Goal: Book appointment/travel/reservation

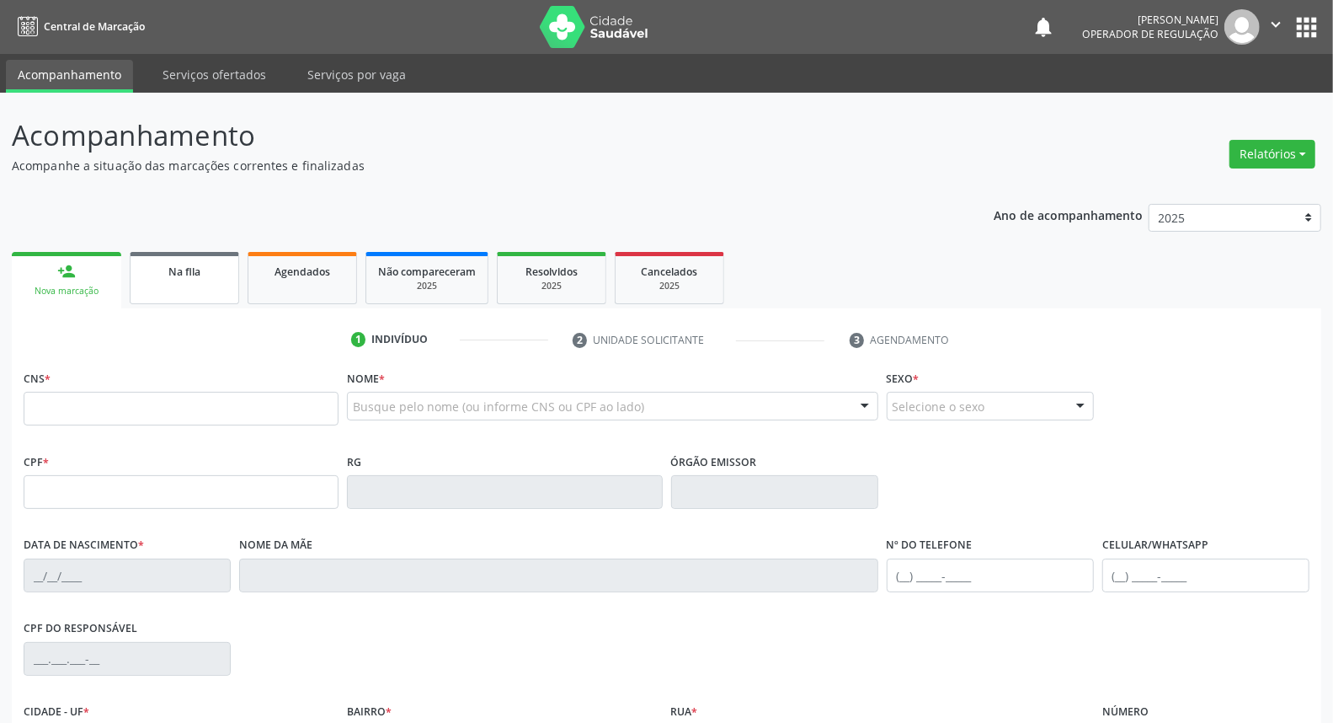
click at [171, 297] on link "Na fila" at bounding box center [184, 278] width 109 height 52
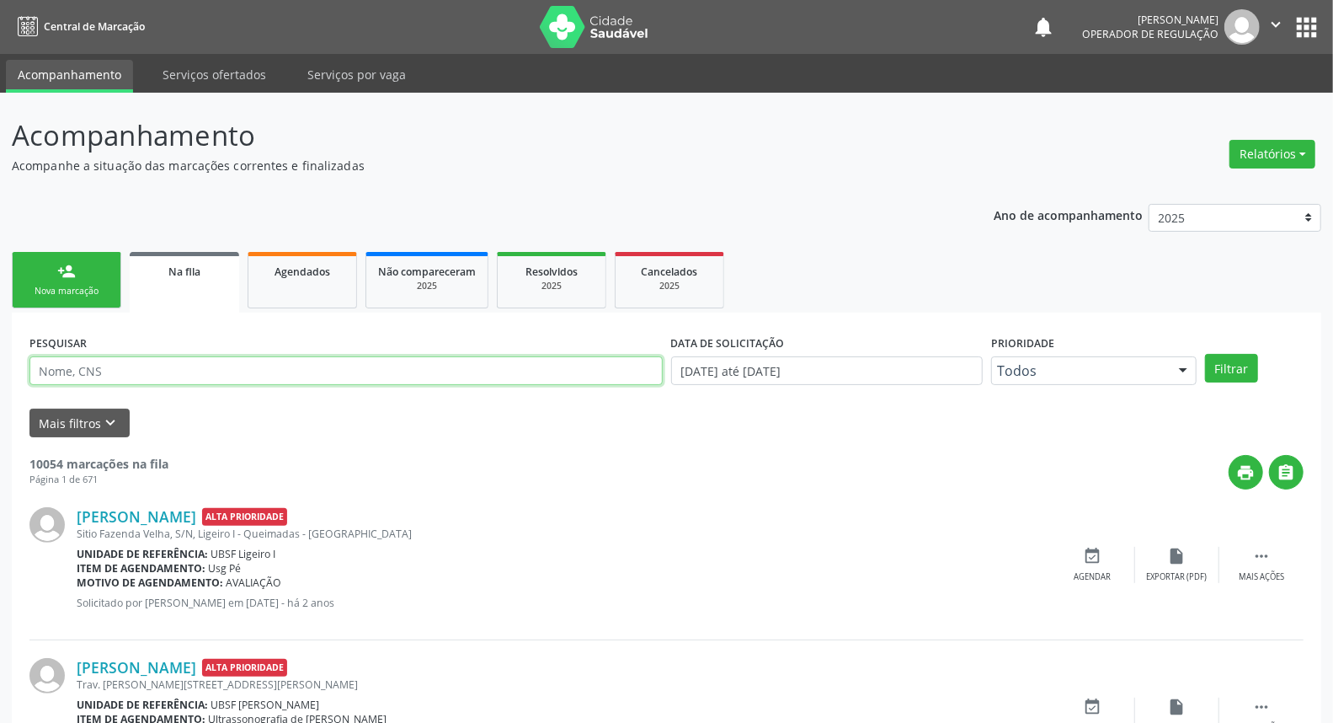
click at [186, 364] on input "text" at bounding box center [345, 370] width 633 height 29
type input "709209280266930"
click at [1205, 354] on button "Filtrar" at bounding box center [1231, 368] width 53 height 29
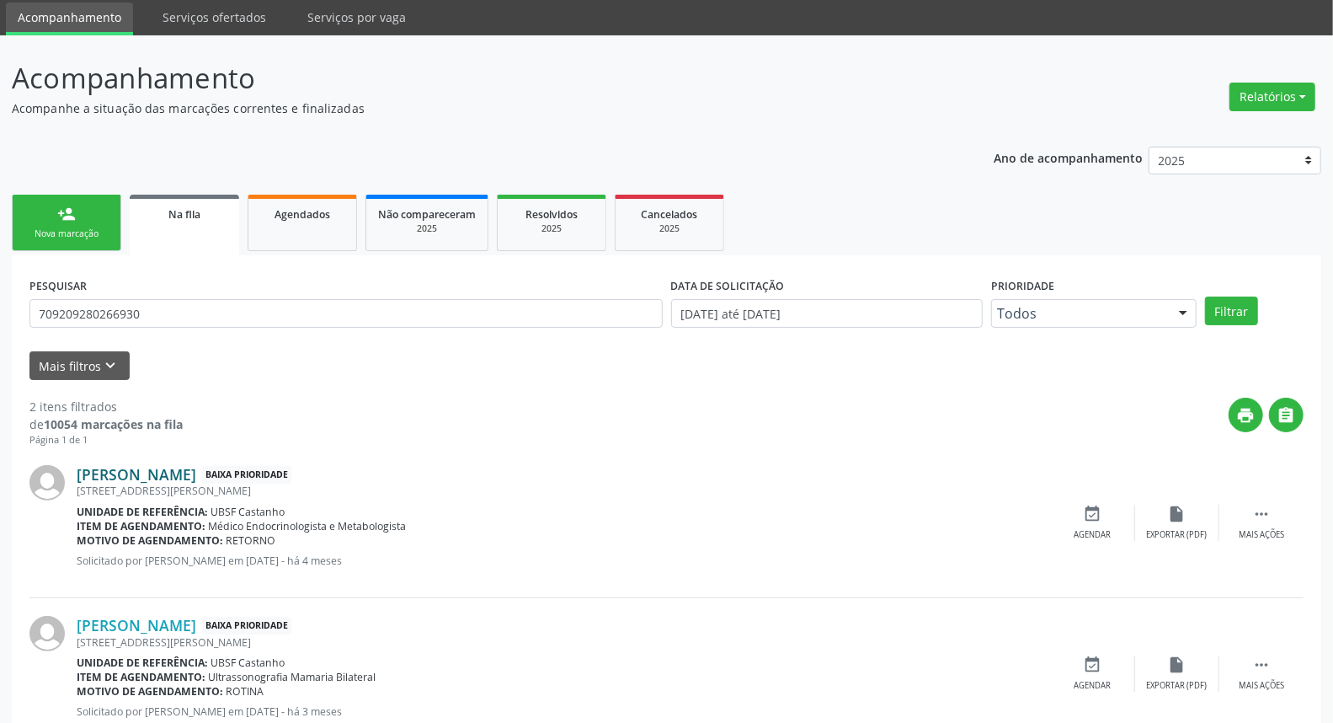
scroll to position [111, 0]
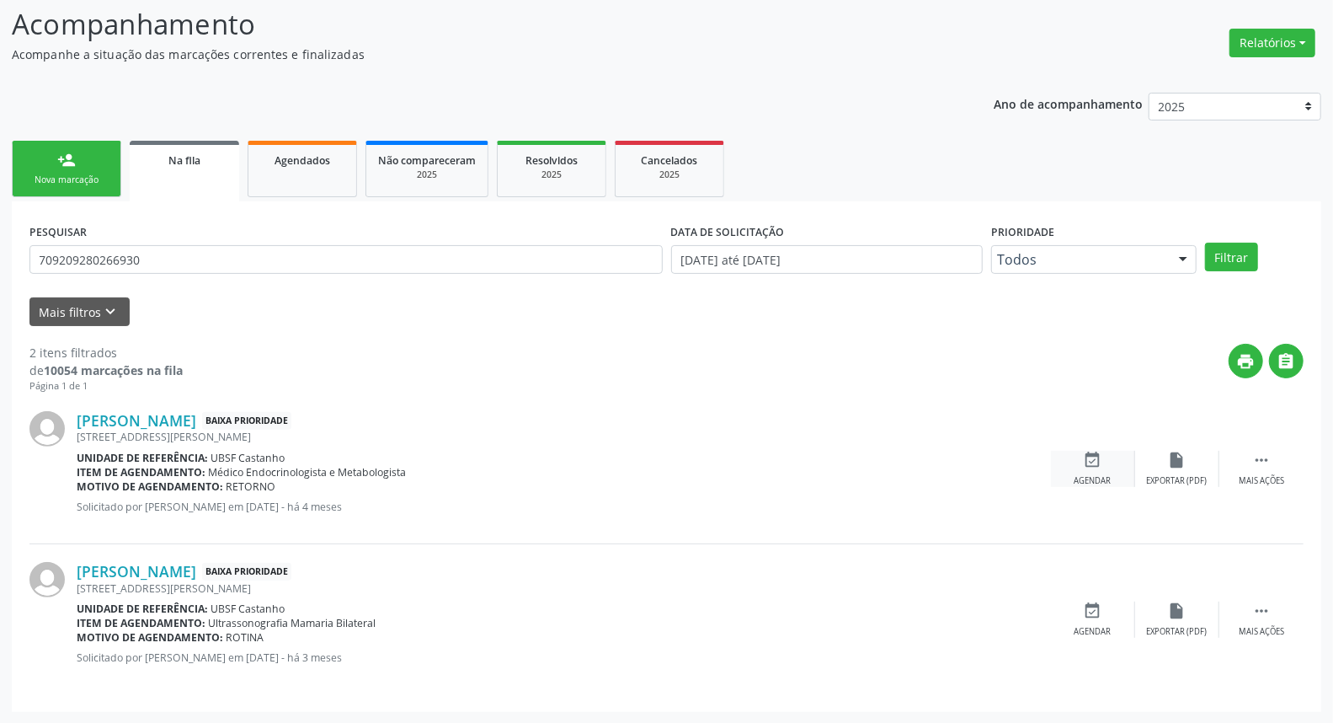
click at [1104, 465] on div "event_available Agendar" at bounding box center [1093, 469] width 84 height 36
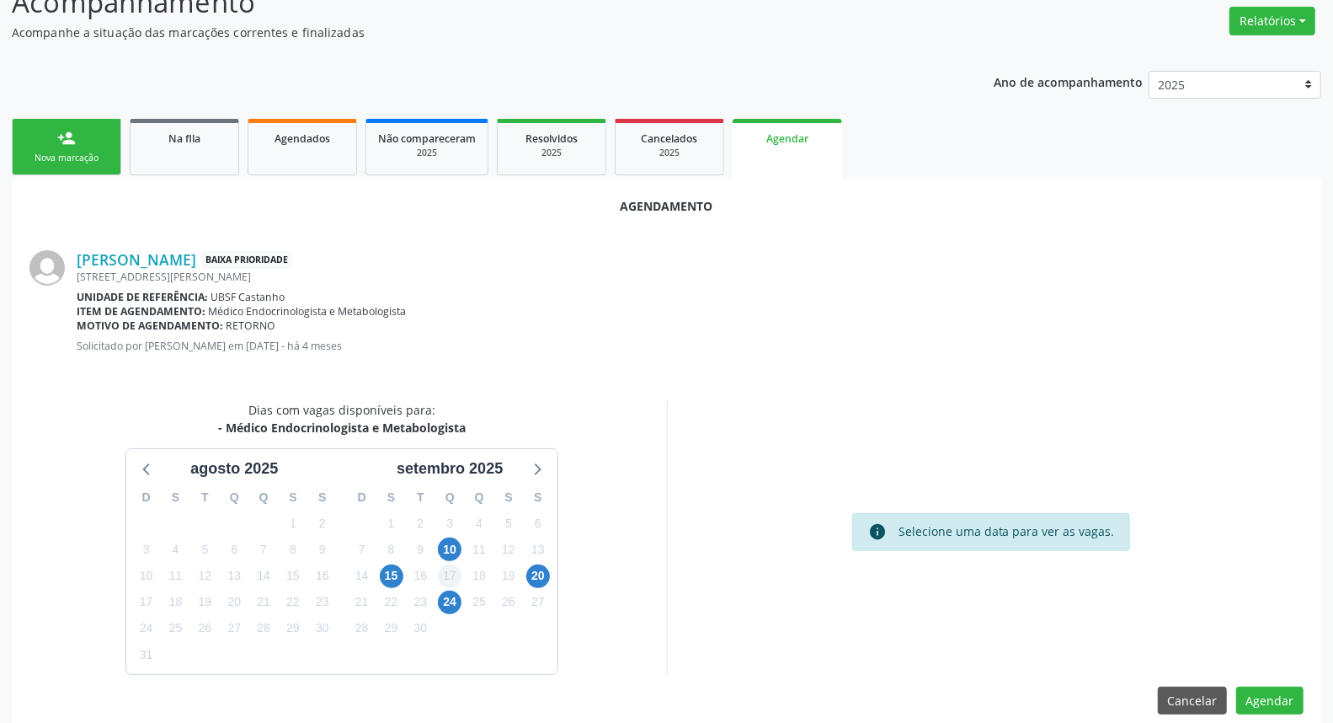
scroll to position [153, 0]
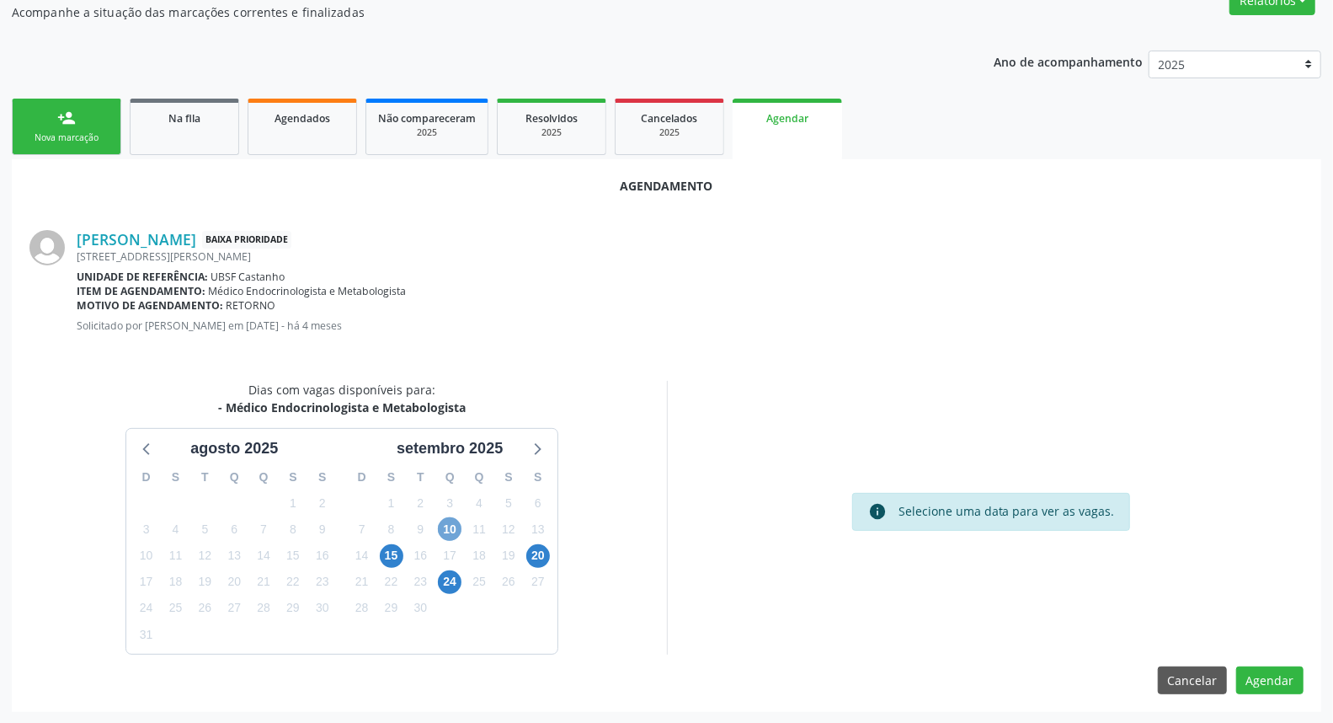
click at [441, 519] on span "10" at bounding box center [450, 529] width 24 height 24
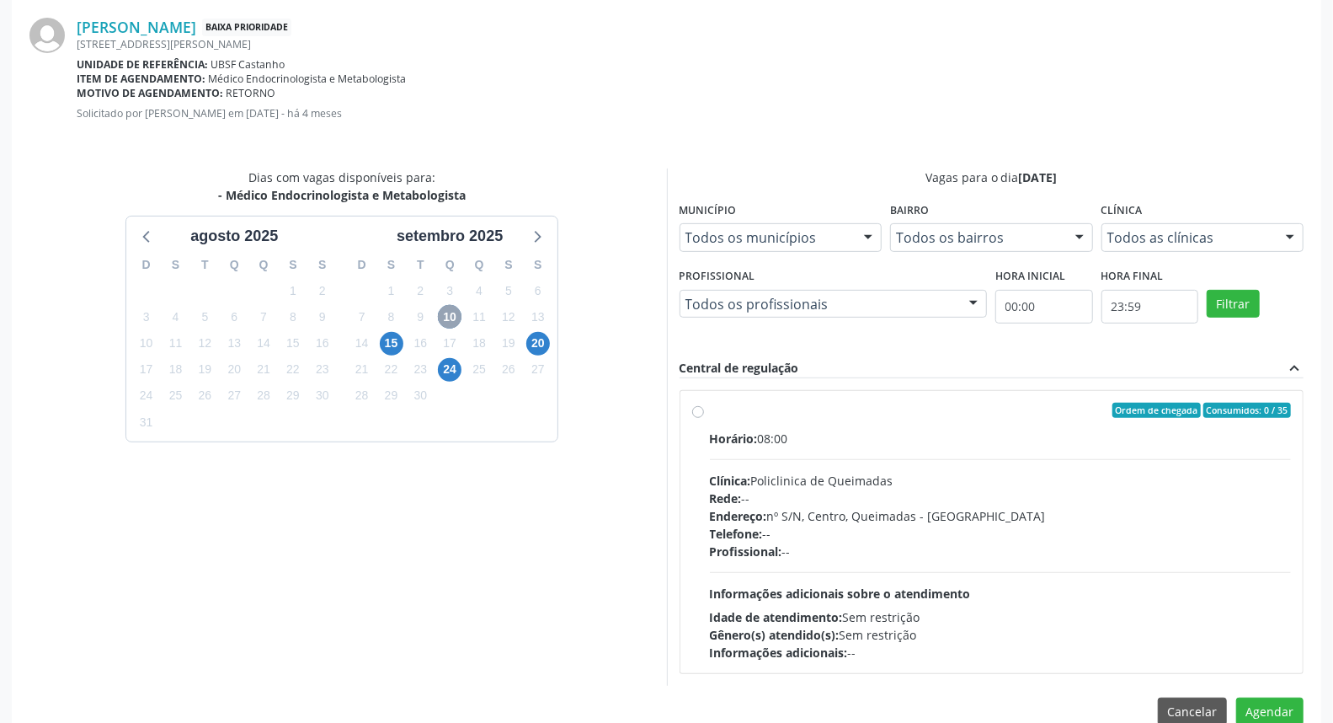
scroll to position [397, 0]
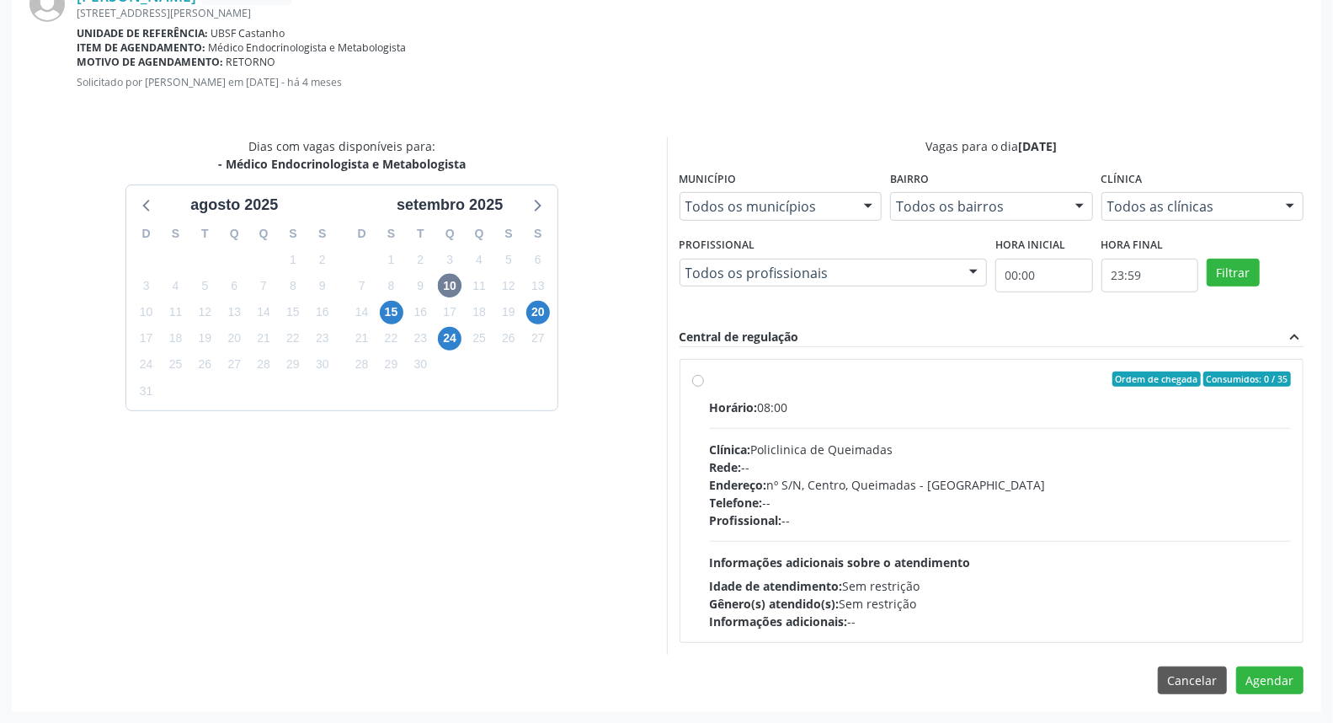
click at [888, 558] on span "Informações adicionais sobre o atendimento" at bounding box center [840, 562] width 261 height 16
click at [704, 387] on input "Ordem de chegada Consumidos: 0 / 35 Horário: 08:00 Clínica: Policlinica de Quei…" at bounding box center [698, 378] width 12 height 15
radio input "true"
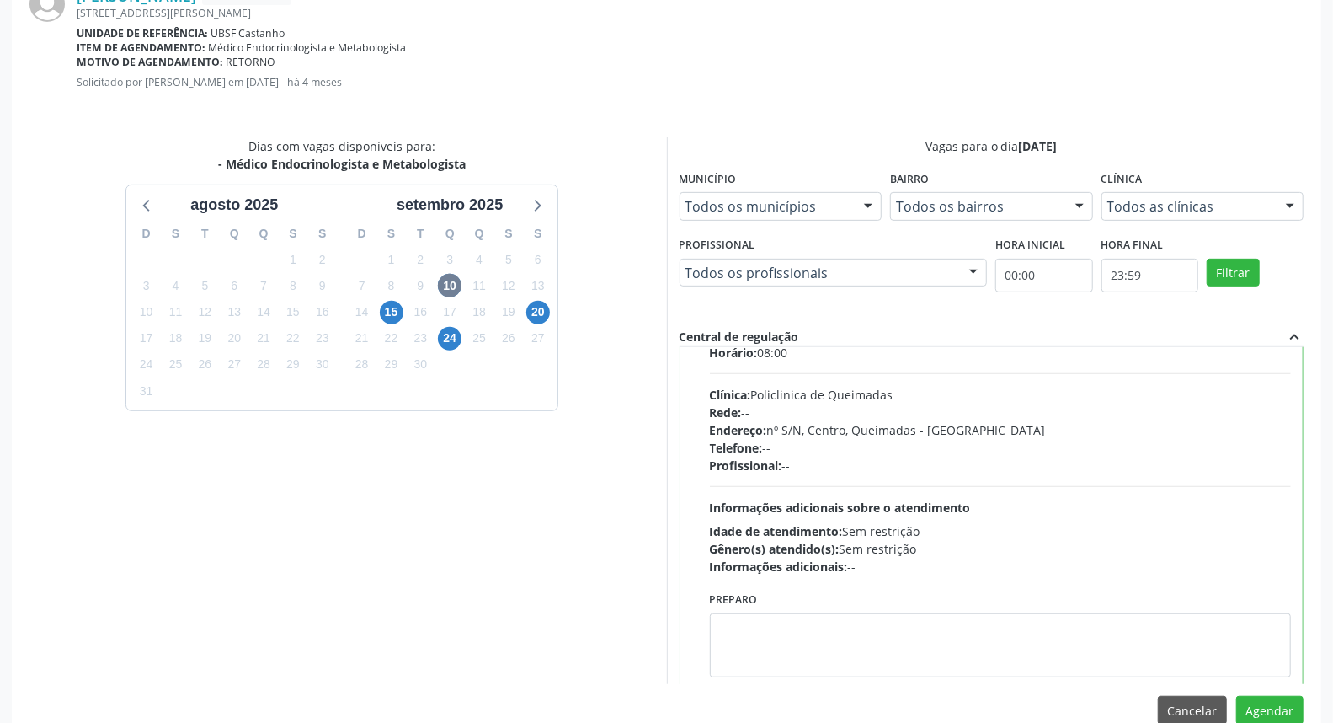
scroll to position [84, 0]
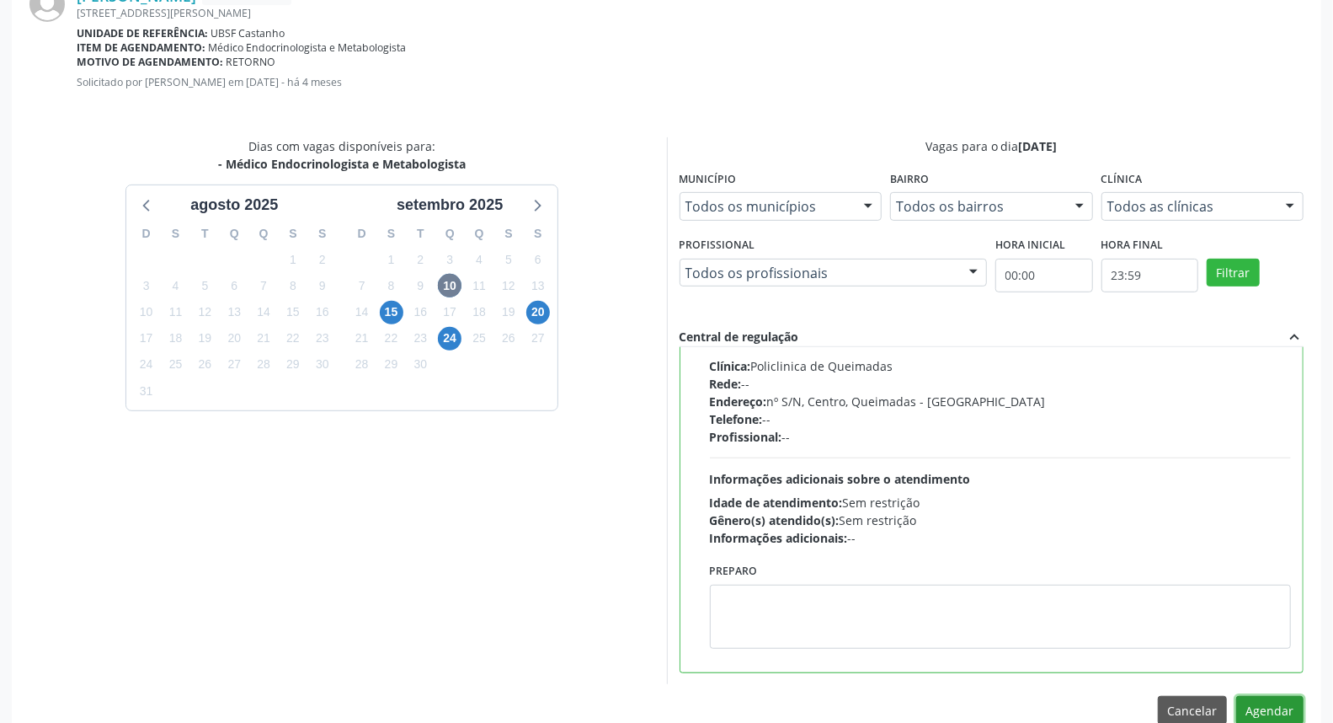
click at [1264, 697] on button "Agendar" at bounding box center [1269, 710] width 67 height 29
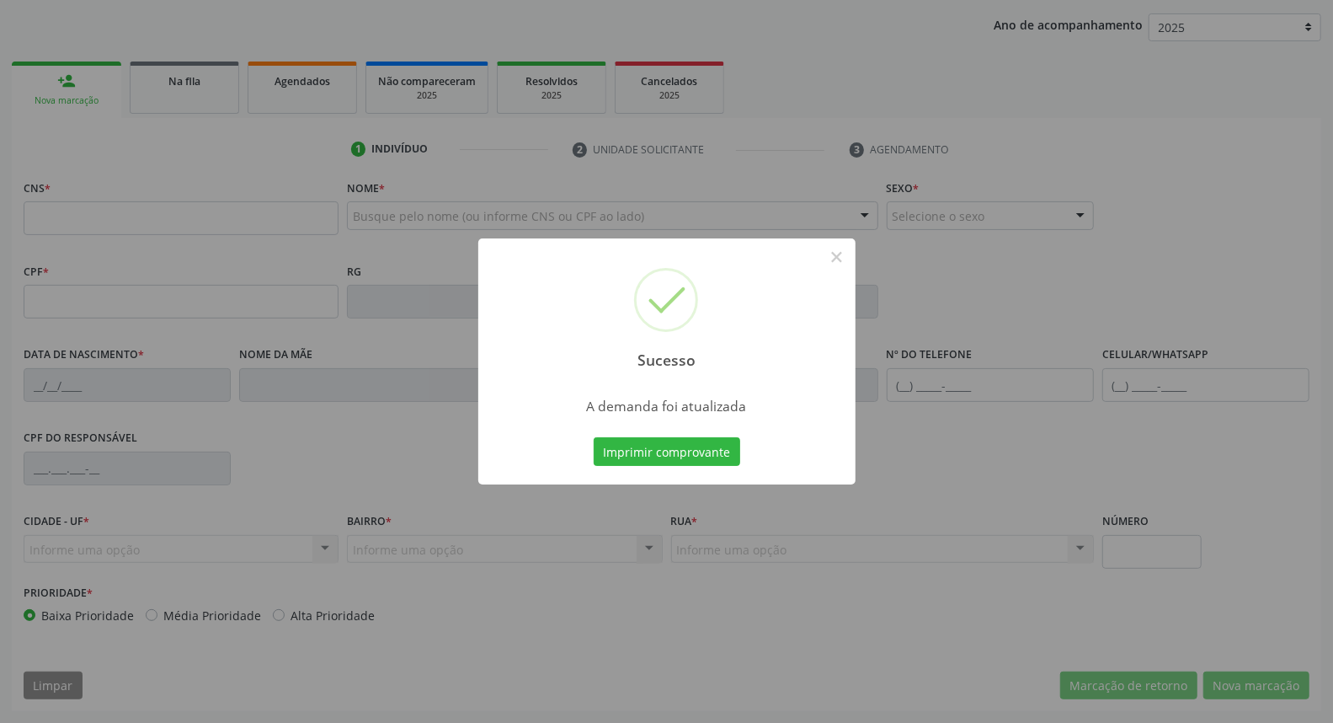
scroll to position [189, 0]
click at [594, 437] on button "Imprimir comprovante" at bounding box center [667, 451] width 147 height 29
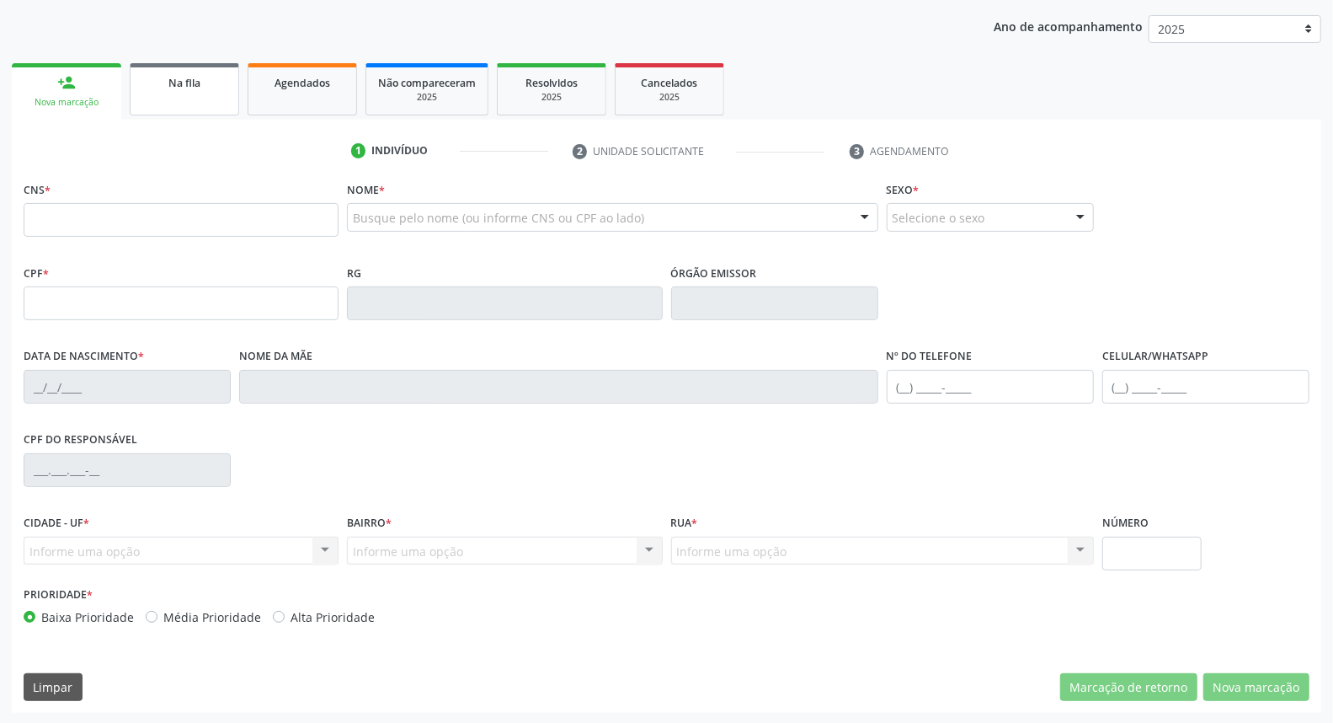
click at [208, 101] on link "Na fila" at bounding box center [184, 89] width 109 height 52
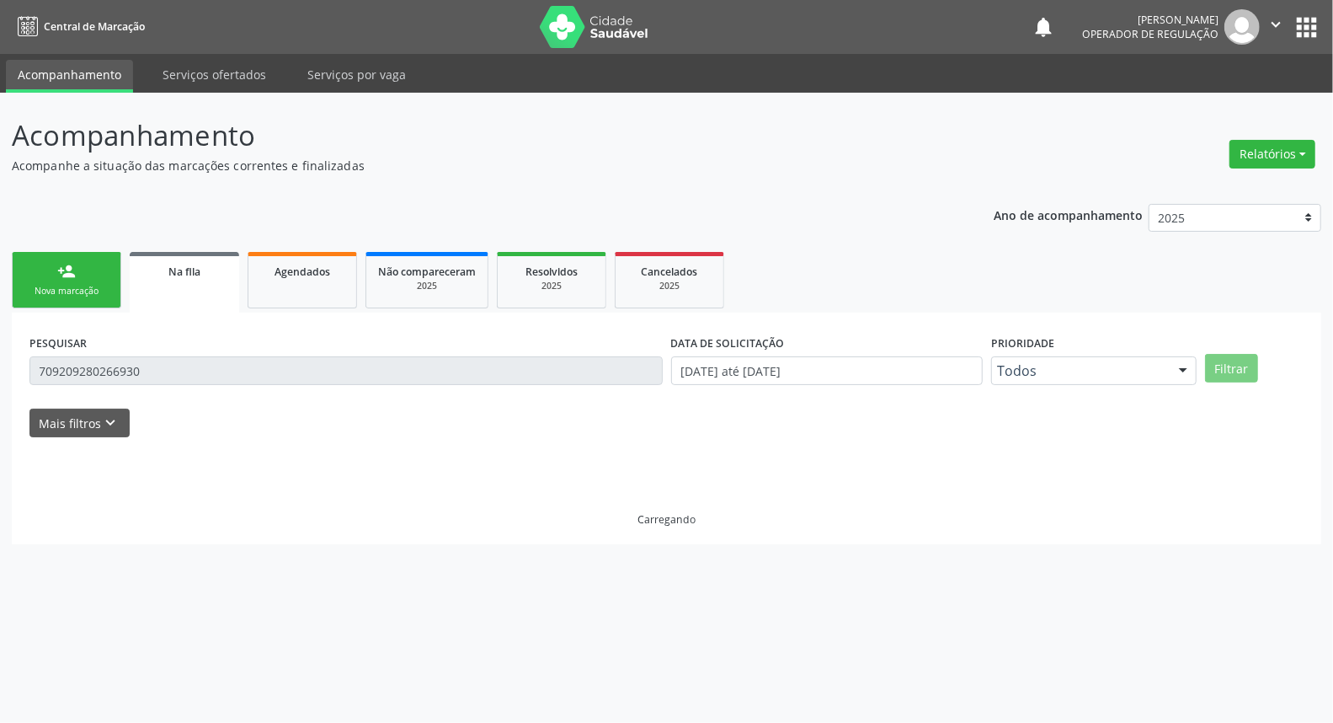
scroll to position [0, 0]
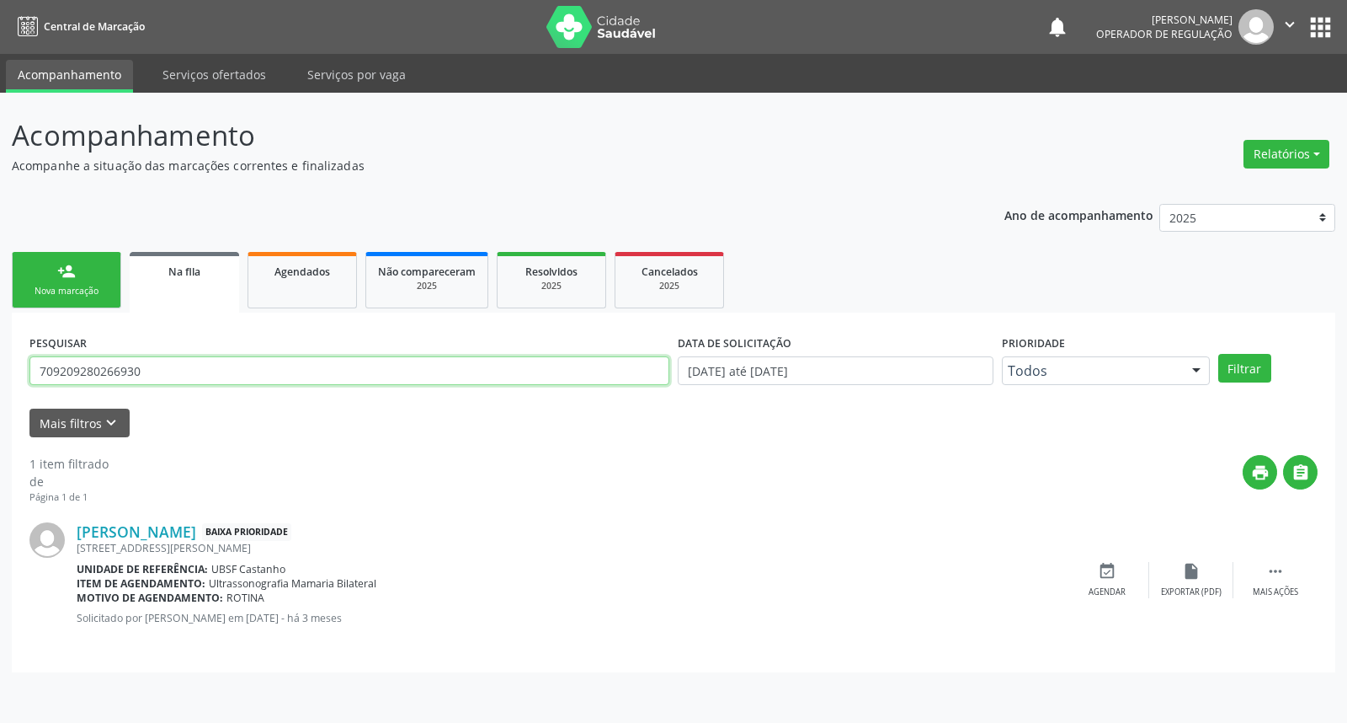
click at [250, 362] on input "709209280266930" at bounding box center [349, 370] width 640 height 29
click at [228, 376] on input "709209280266930" at bounding box center [349, 370] width 640 height 29
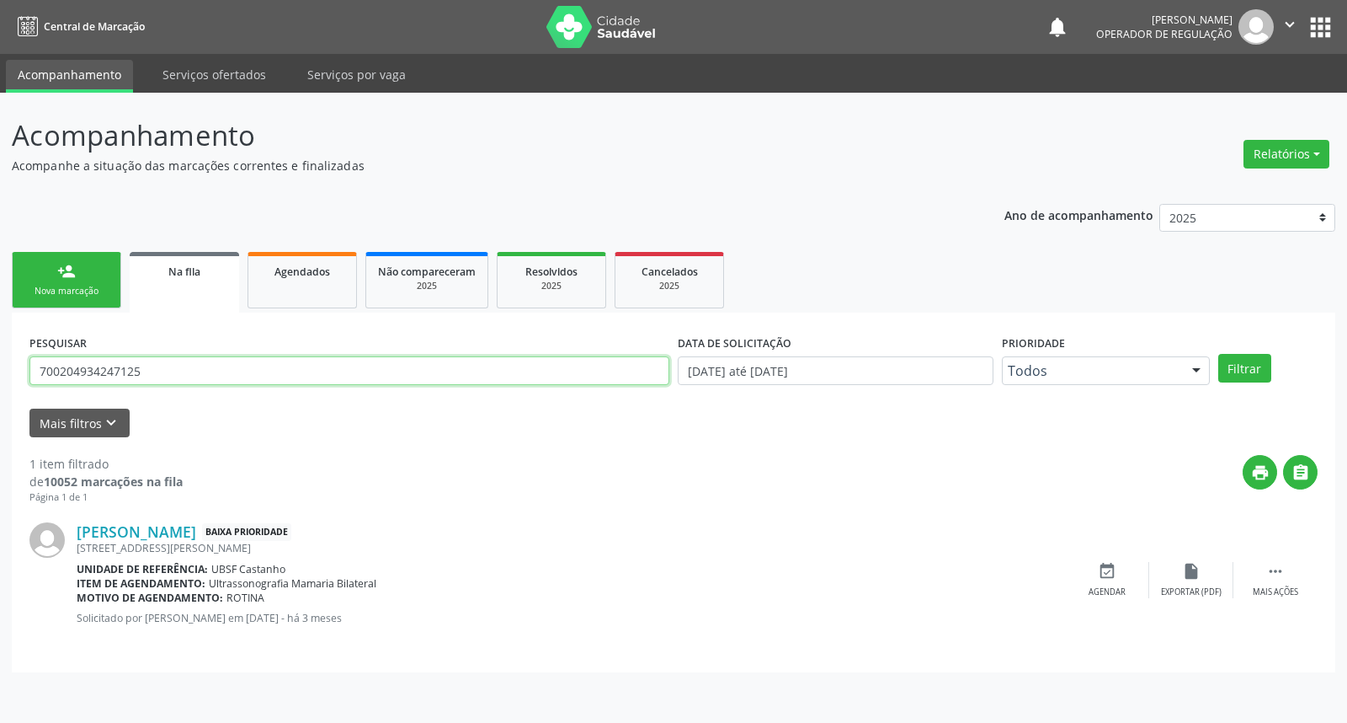
type input "700204934247125"
click at [1219, 354] on button "Filtrar" at bounding box center [1245, 368] width 53 height 29
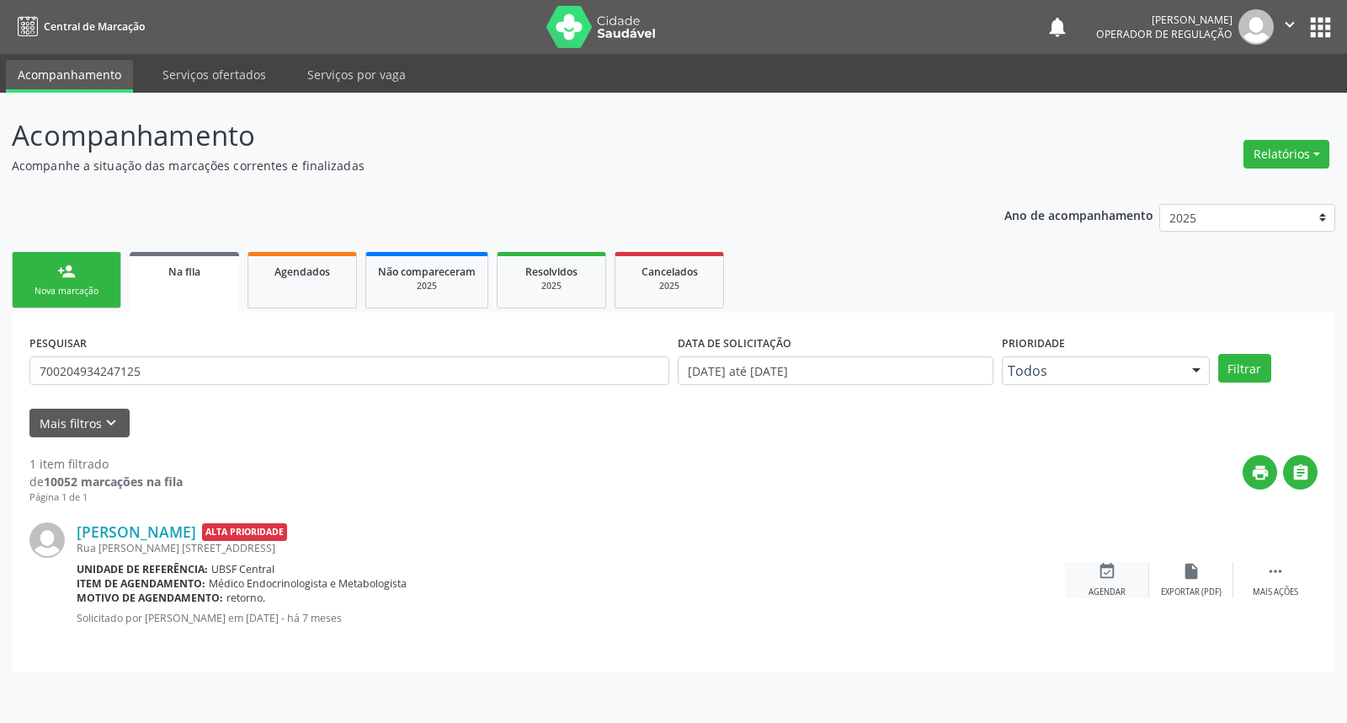
click at [1117, 589] on div "Agendar" at bounding box center [1107, 592] width 37 height 12
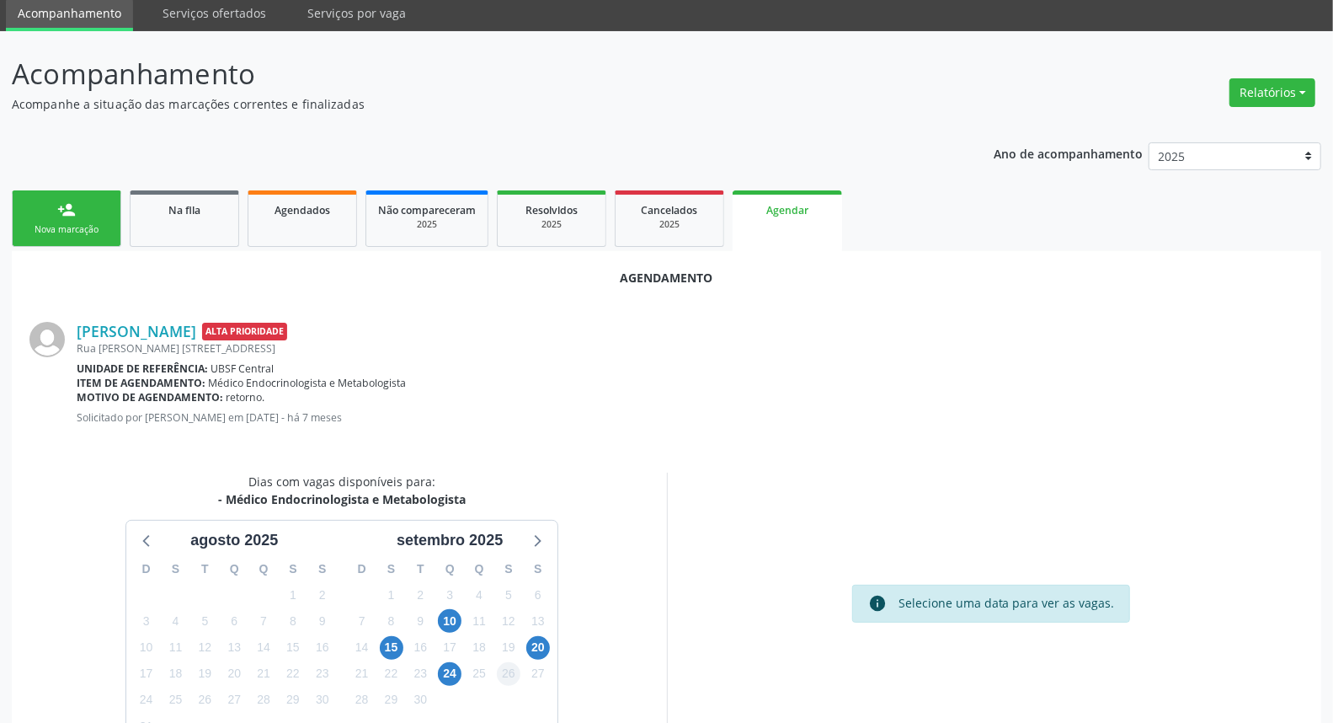
scroll to position [153, 0]
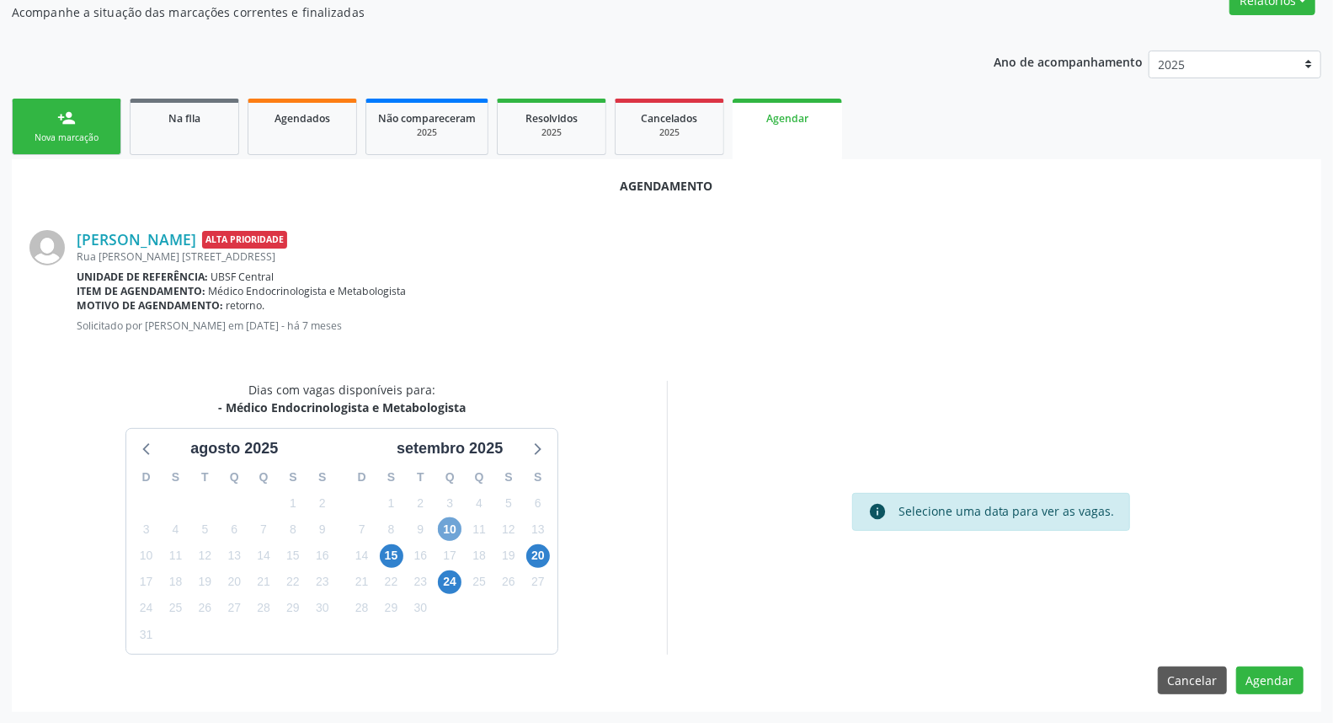
click at [456, 523] on span "10" at bounding box center [450, 529] width 24 height 24
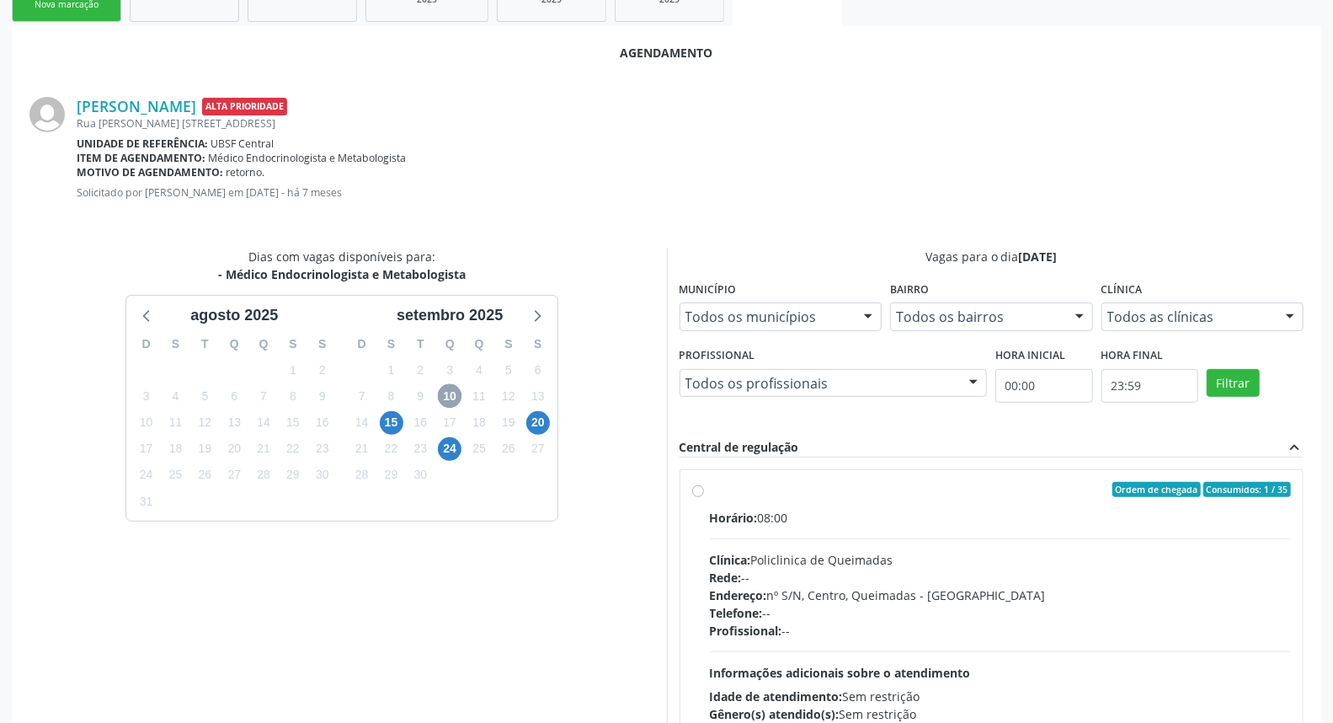
scroll to position [397, 0]
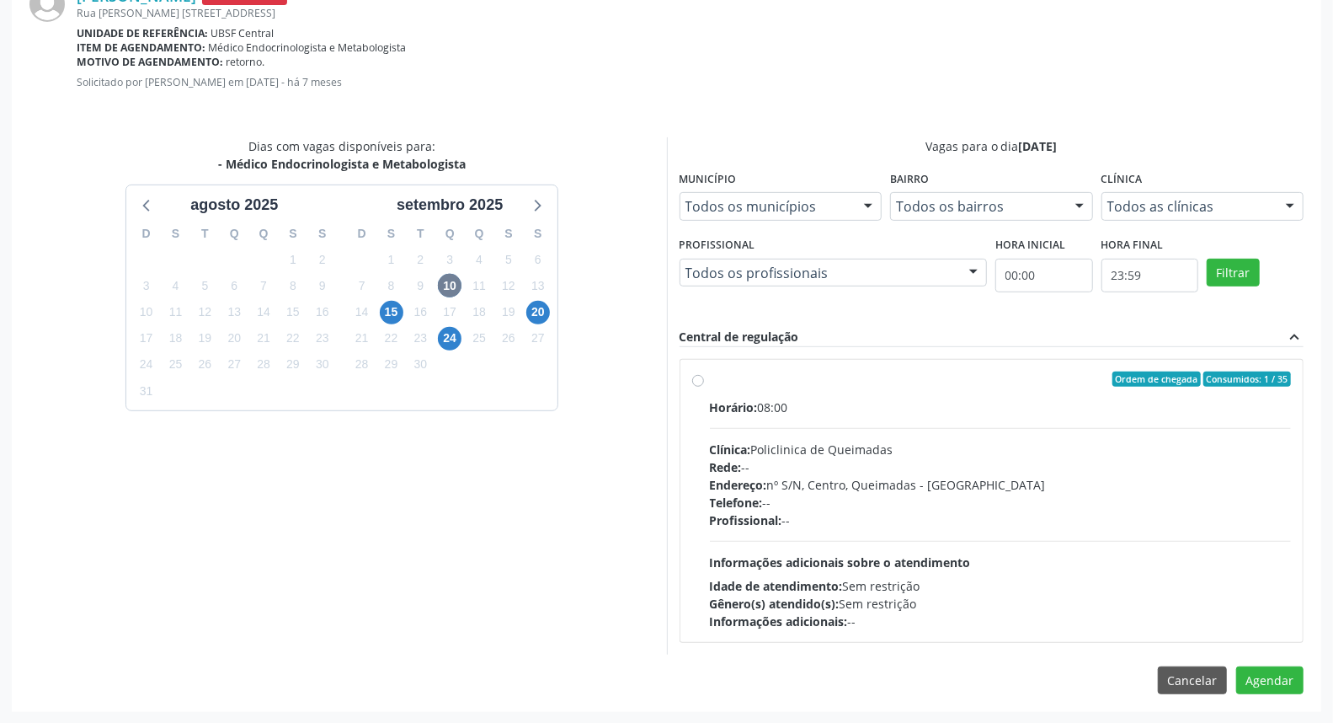
click at [754, 418] on div "Horário: 08:00 Clínica: Policlinica de Queimadas Rede: -- Endereço: nº S/N, Cen…" at bounding box center [1001, 514] width 582 height 232
click at [704, 387] on input "Ordem de chegada Consumidos: 1 / 35 Horário: 08:00 Clínica: Policlinica de Quei…" at bounding box center [698, 378] width 12 height 15
radio input "true"
click at [1268, 709] on button "Agendar" at bounding box center [1269, 710] width 67 height 29
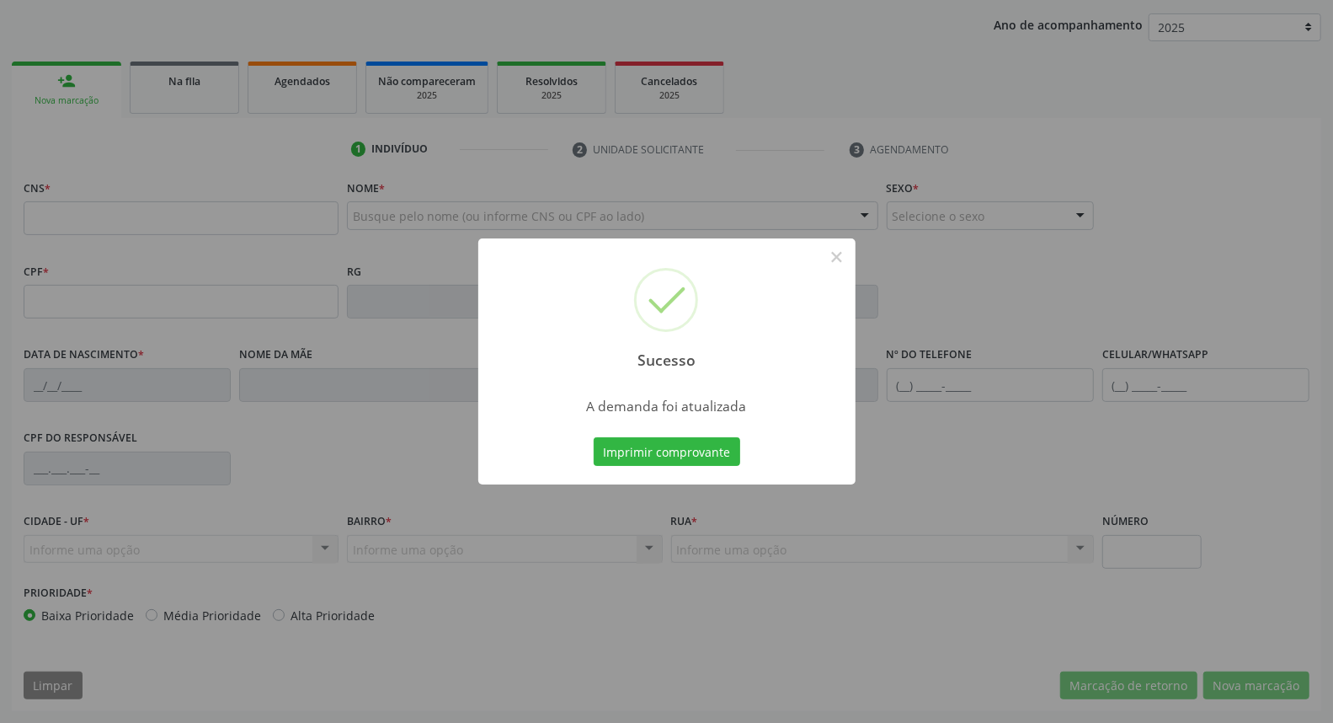
scroll to position [189, 0]
click at [594, 437] on button "Imprimir comprovante" at bounding box center [667, 451] width 147 height 29
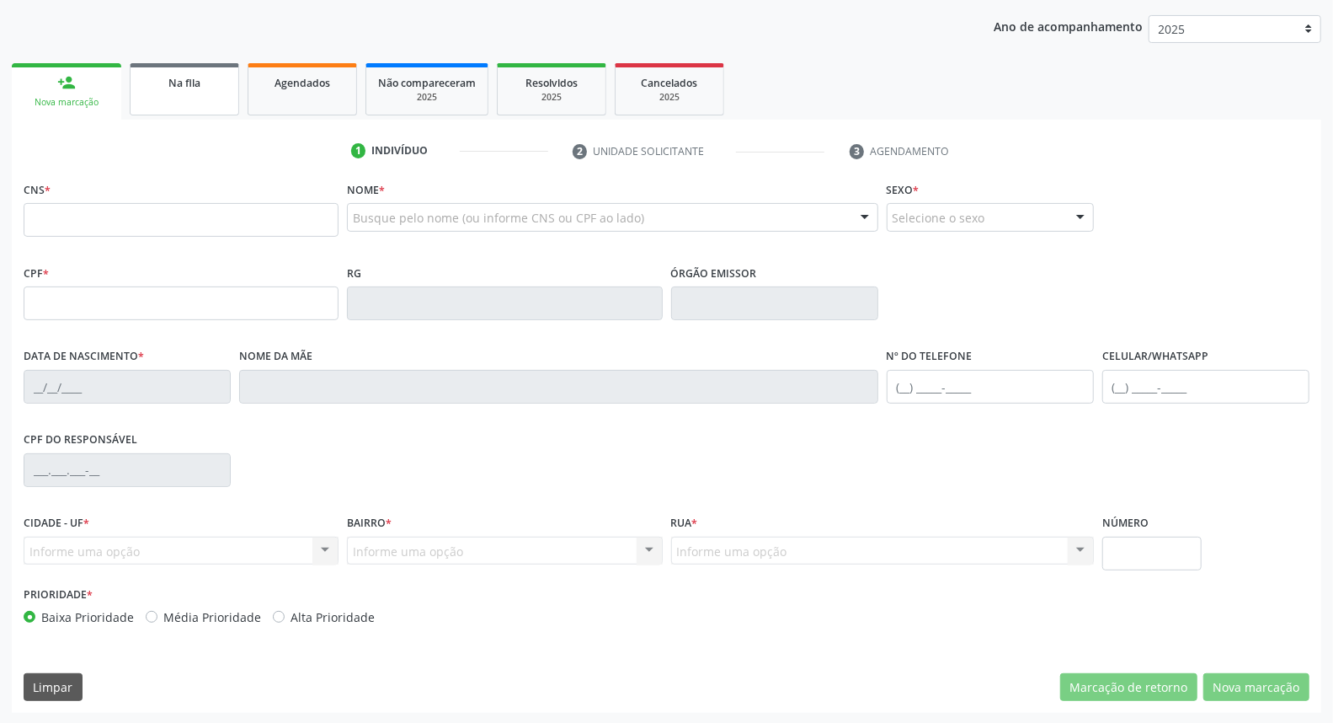
click at [211, 97] on link "Na fila" at bounding box center [184, 89] width 109 height 52
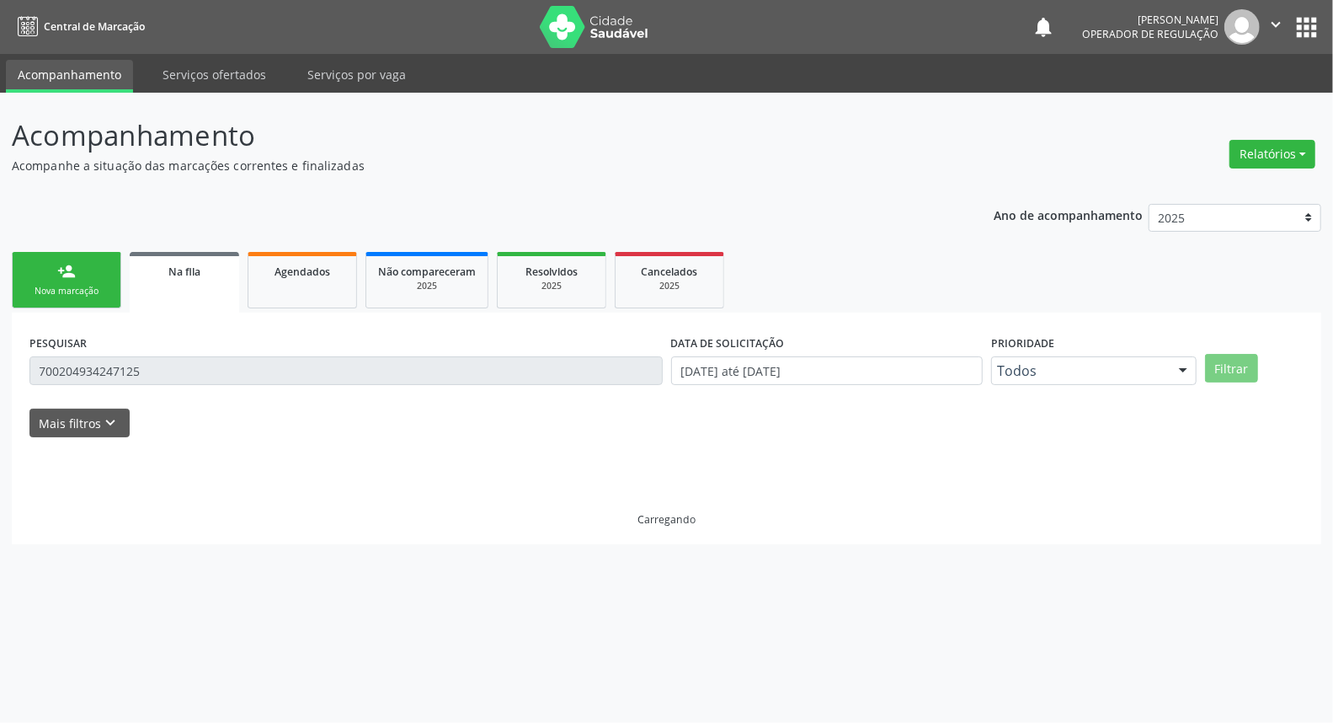
scroll to position [0, 0]
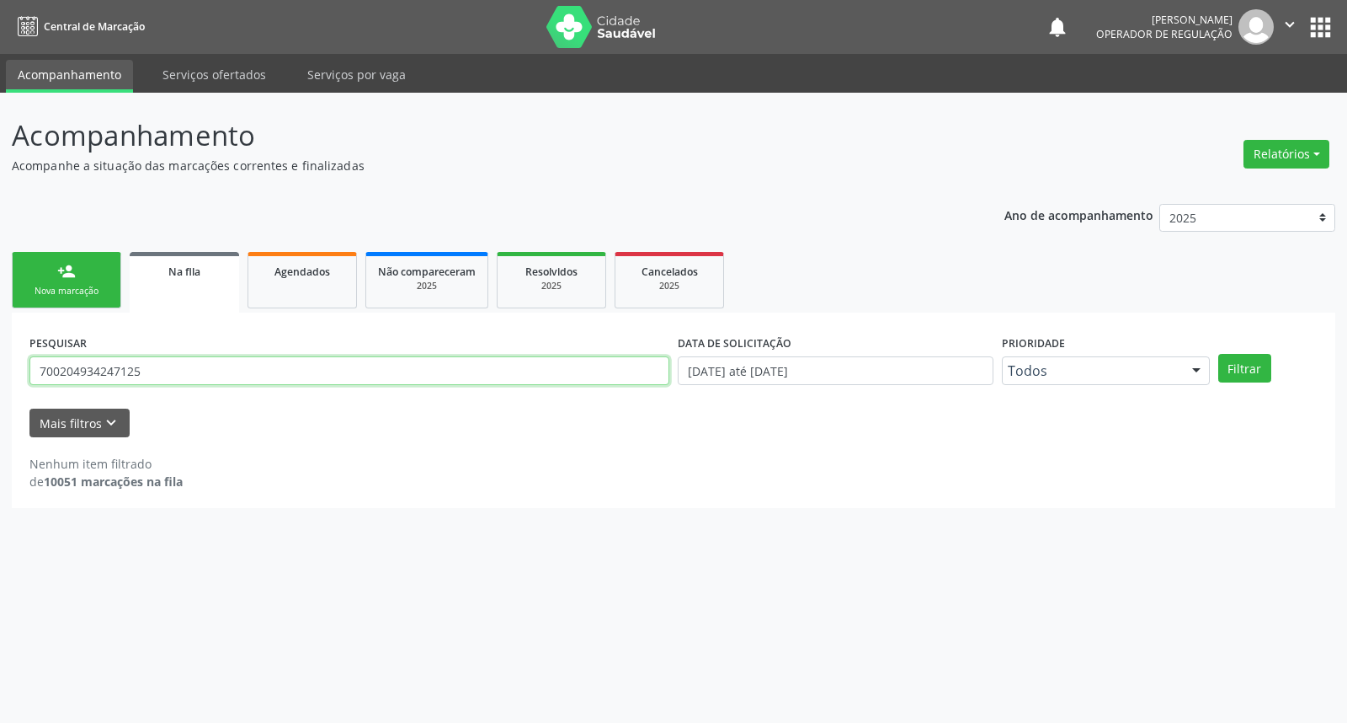
click at [203, 369] on input "700204934247125" at bounding box center [349, 370] width 640 height 29
type input "707401077252070"
click at [1219, 354] on button "Filtrar" at bounding box center [1245, 368] width 53 height 29
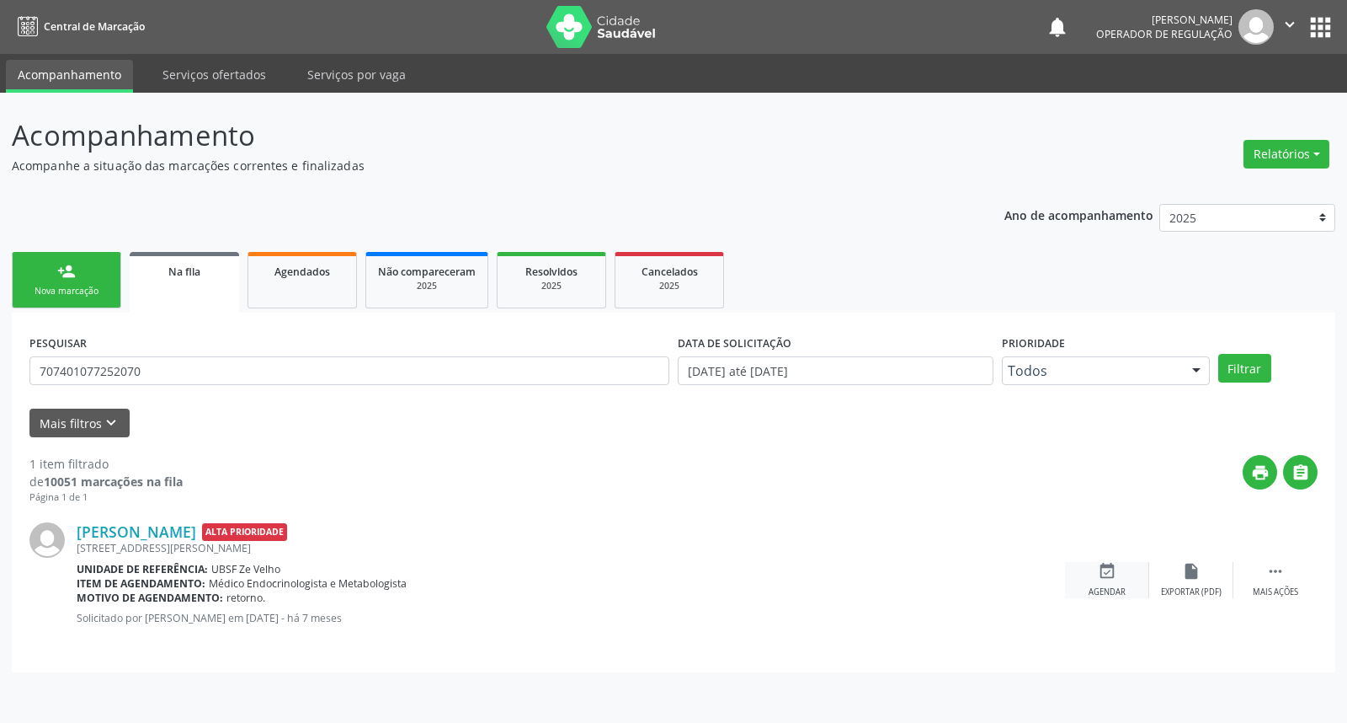
click at [1142, 573] on div "event_available Agendar" at bounding box center [1107, 580] width 84 height 36
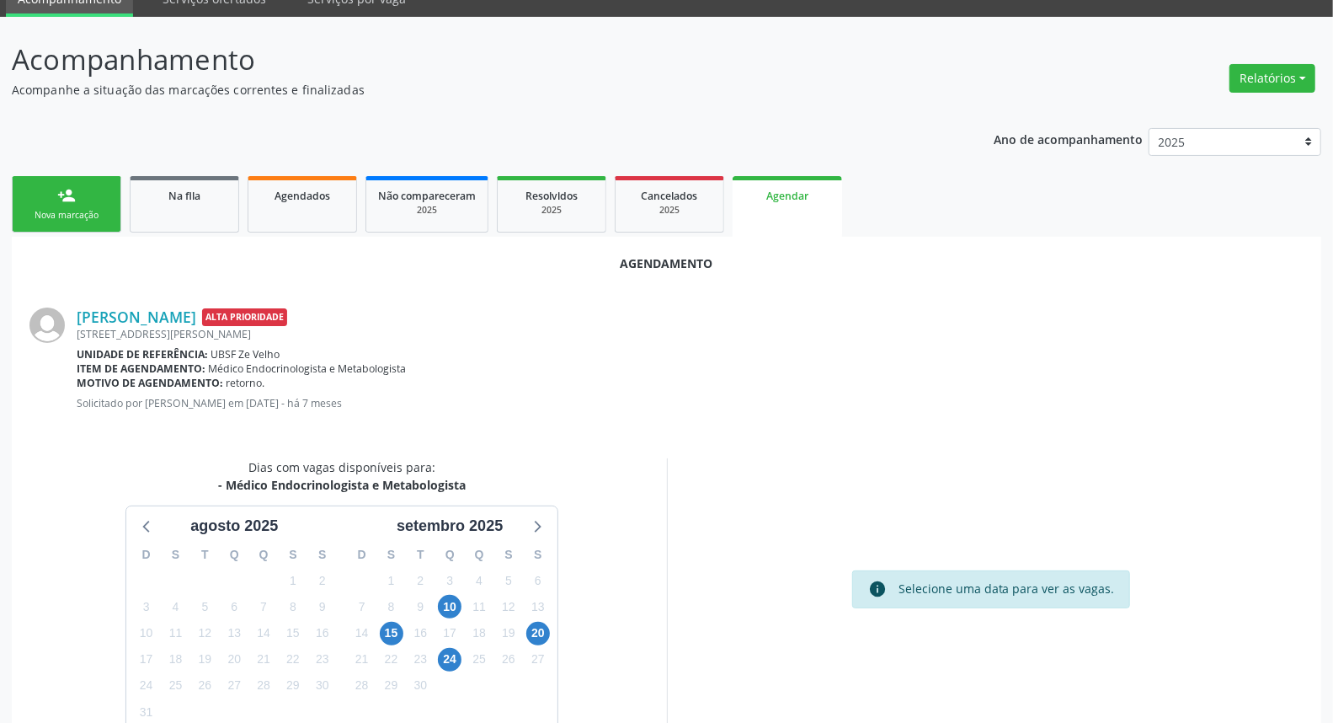
scroll to position [153, 0]
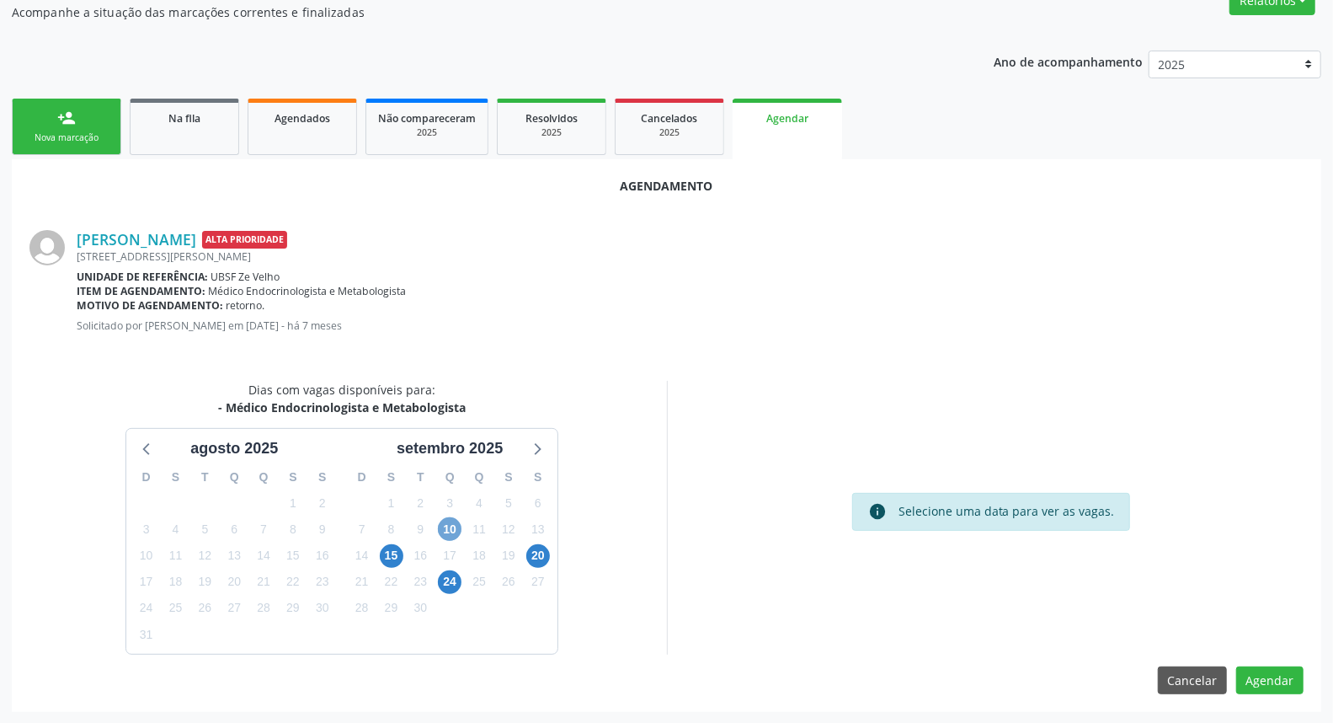
click at [453, 527] on span "10" at bounding box center [450, 529] width 24 height 24
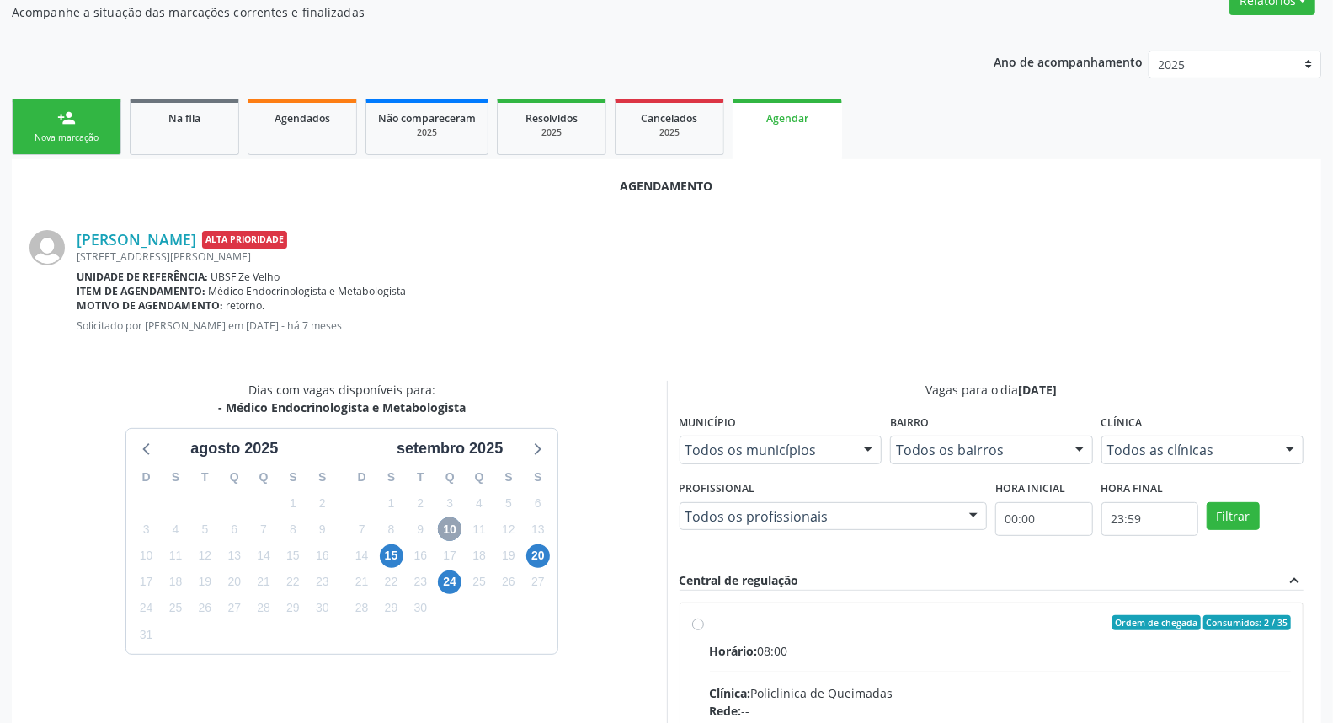
scroll to position [397, 0]
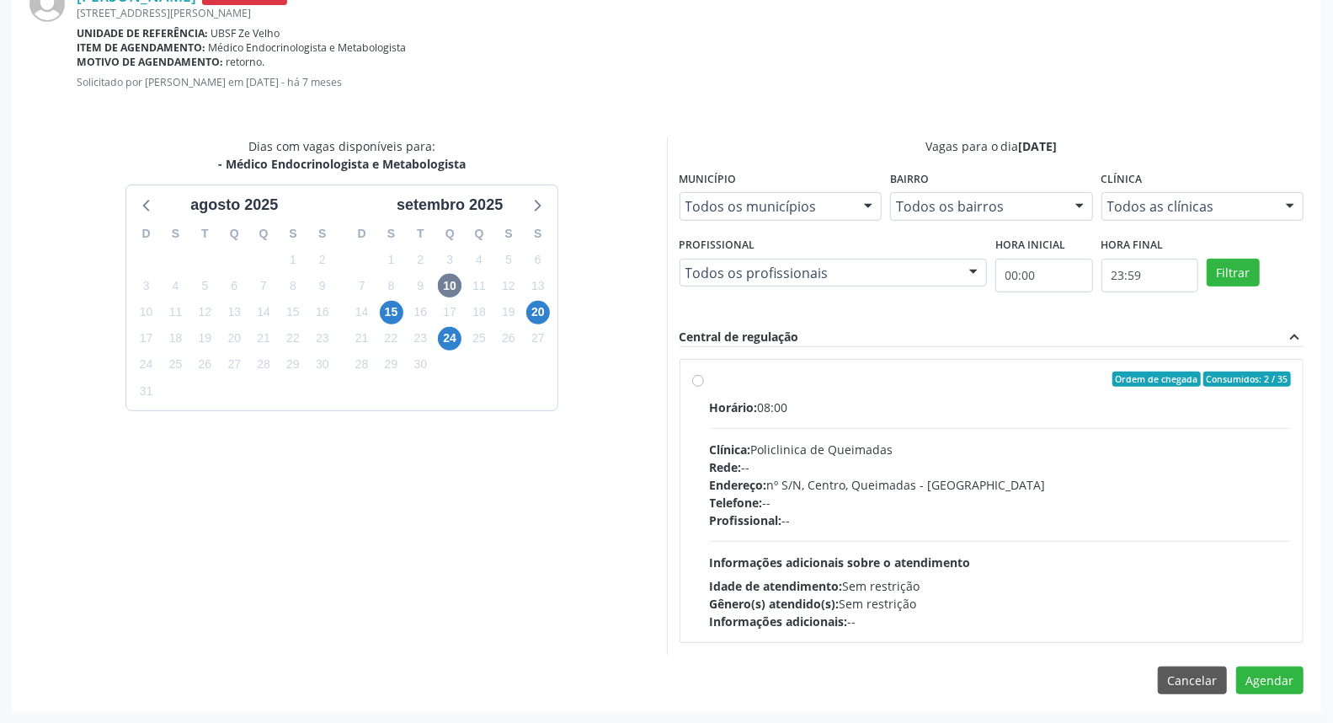
click at [849, 483] on div "Endereço: nº S/N, Centro, Queimadas - [GEOGRAPHIC_DATA]" at bounding box center [1001, 485] width 582 height 18
click at [704, 387] on input "Ordem de chegada Consumidos: 2 / 35 Horário: 08:00 Clínica: Policlinica de Quei…" at bounding box center [698, 378] width 12 height 15
radio input "true"
click at [1264, 699] on button "Agendar" at bounding box center [1269, 710] width 67 height 29
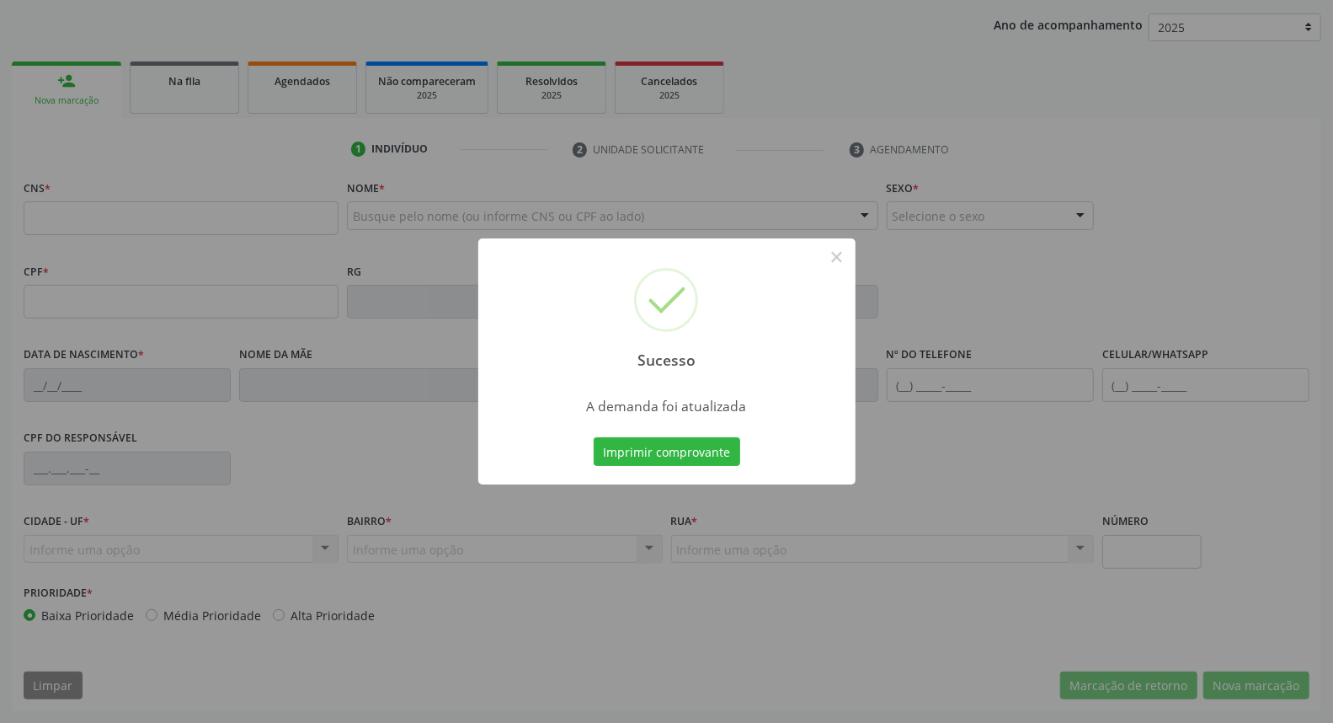
scroll to position [189, 0]
click at [594, 437] on button "Imprimir comprovante" at bounding box center [667, 451] width 147 height 29
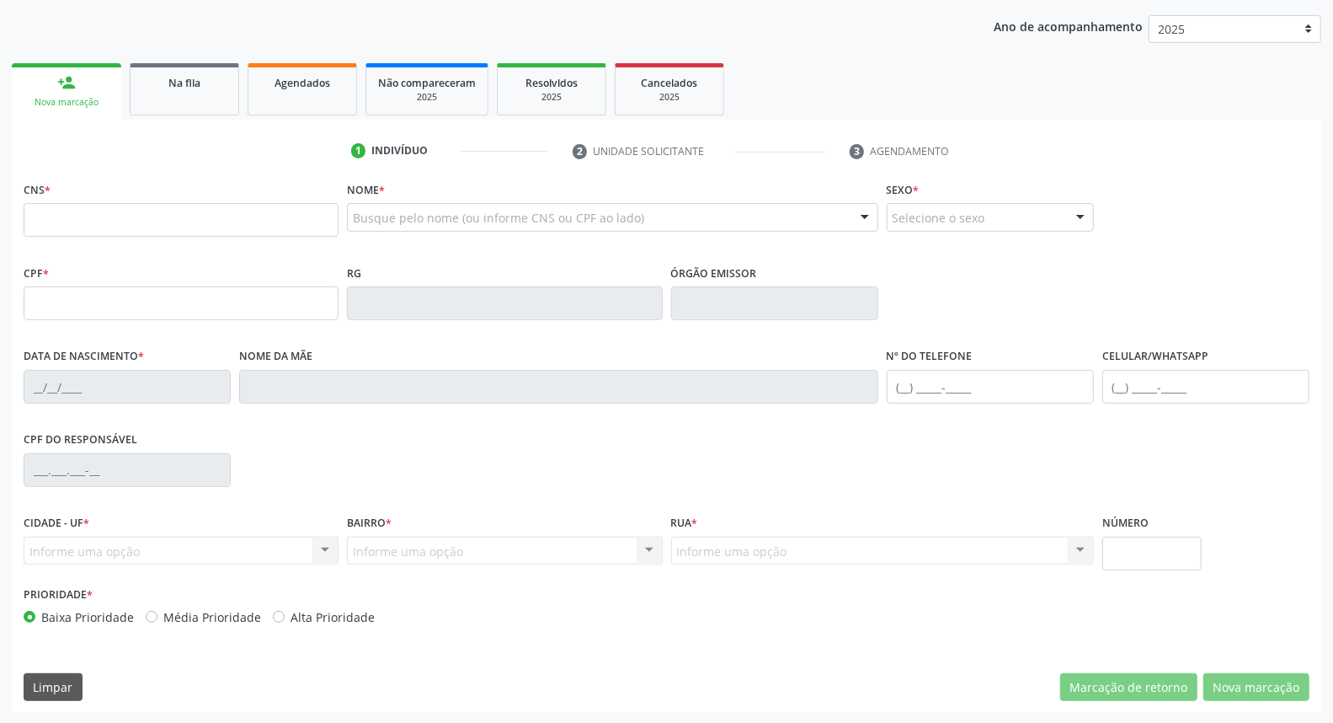
click at [197, 120] on div "1 Indivíduo 2 Unidade solicitante 3 Agendamento CNS * Nome * Busque pelo nome (…" at bounding box center [667, 416] width 1310 height 593
click at [189, 104] on link "Na fila" at bounding box center [184, 89] width 109 height 52
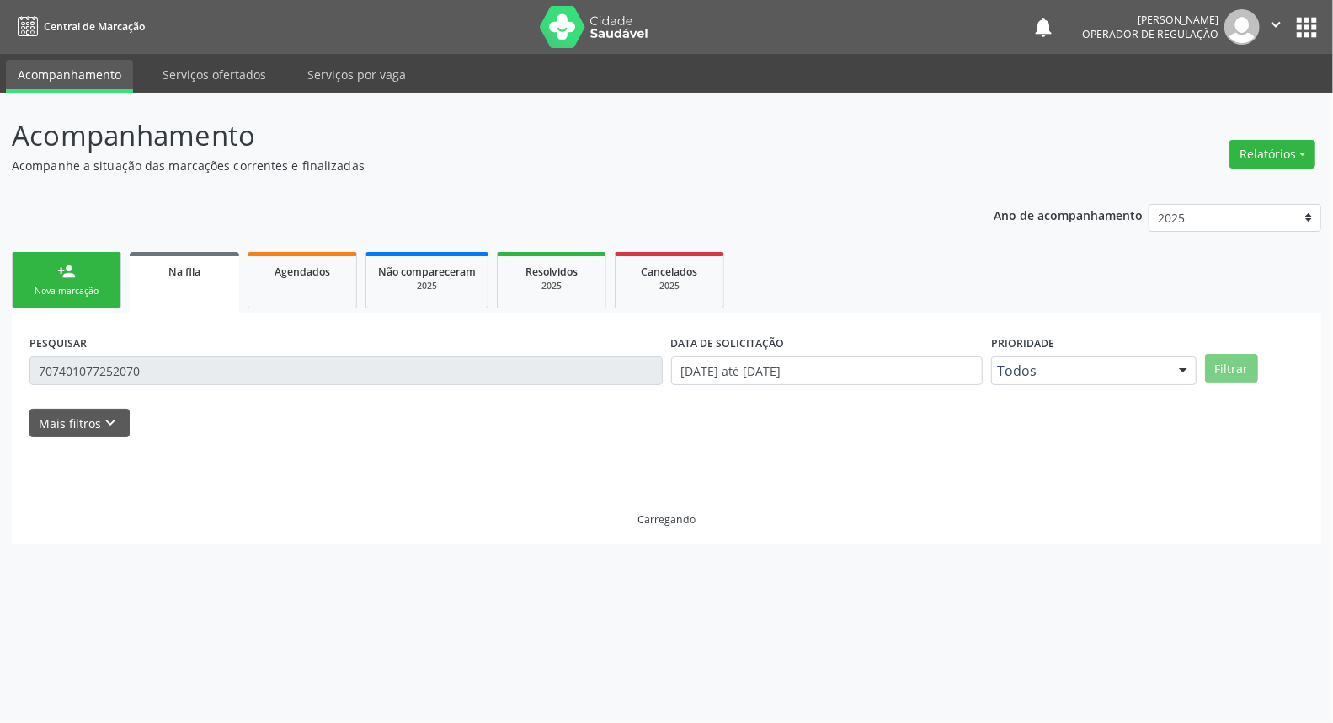
scroll to position [0, 0]
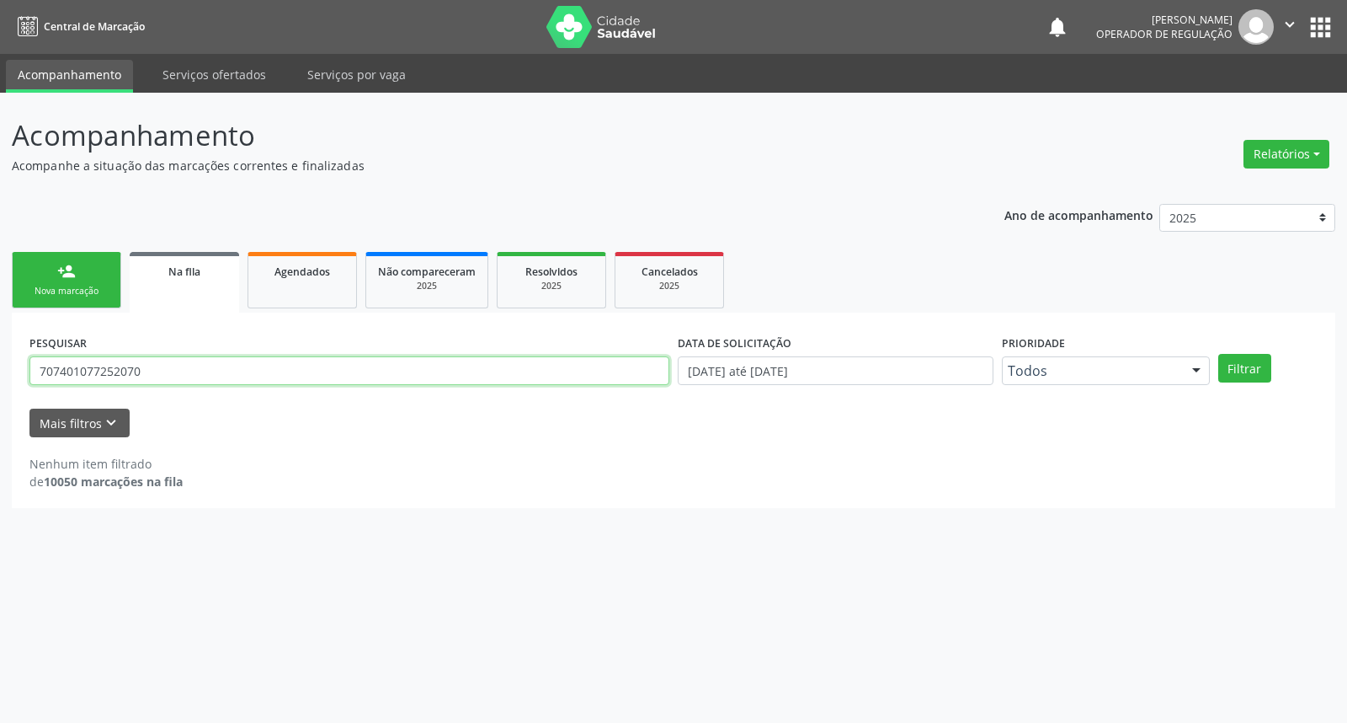
click at [172, 371] on input "707401077252070" at bounding box center [349, 370] width 640 height 29
type input "700709934166176"
click at [1219, 354] on button "Filtrar" at bounding box center [1245, 368] width 53 height 29
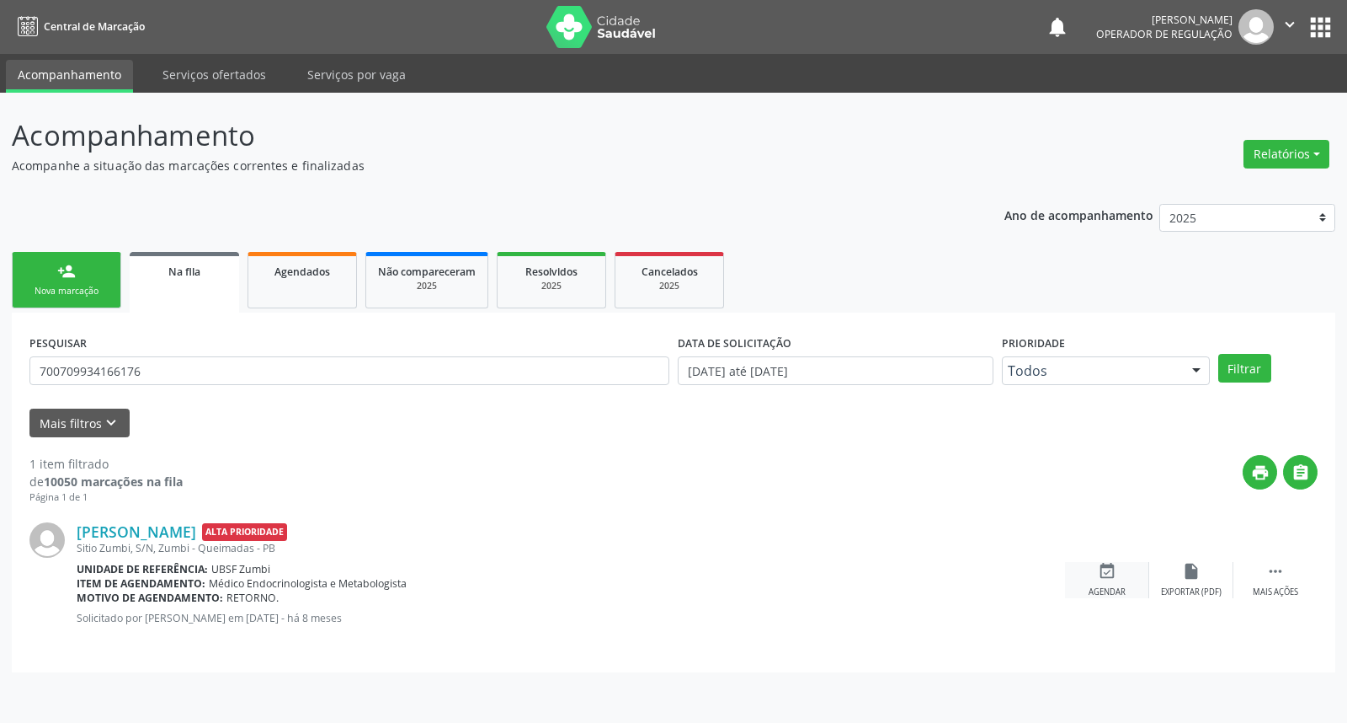
click at [1117, 576] on div "event_available Agendar" at bounding box center [1107, 580] width 84 height 36
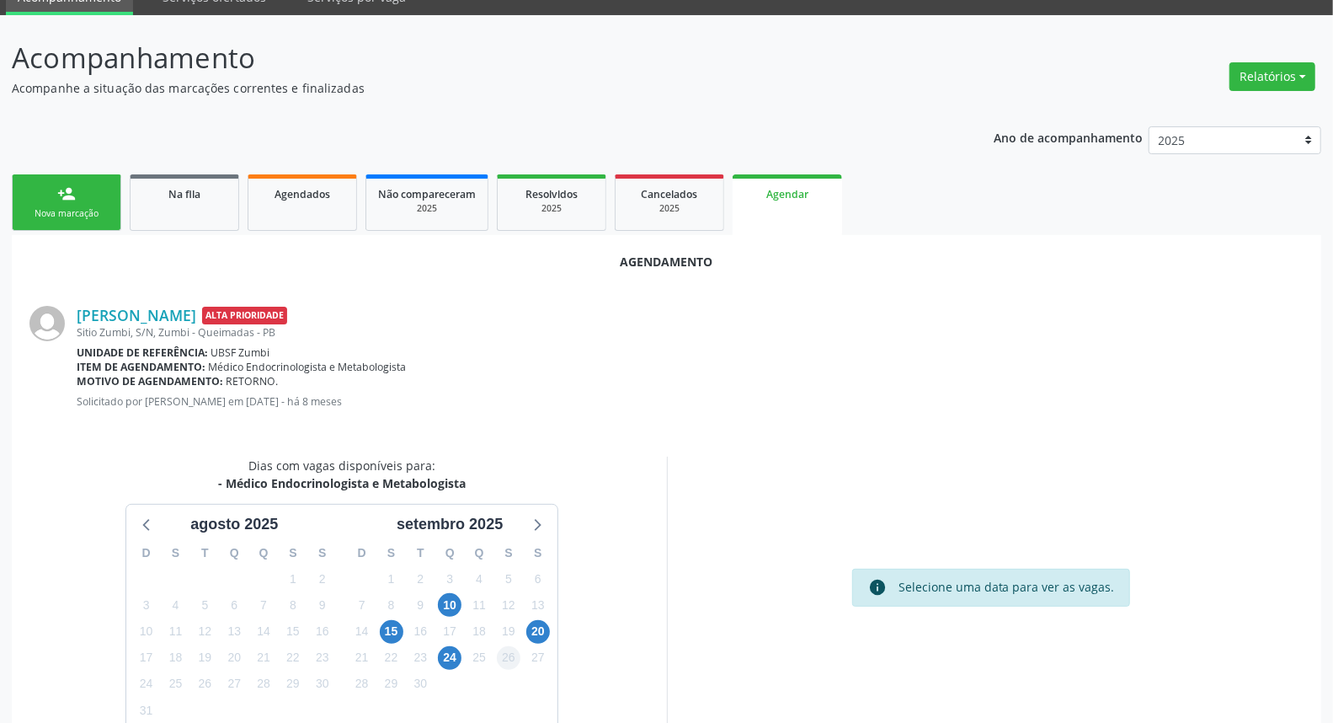
scroll to position [153, 0]
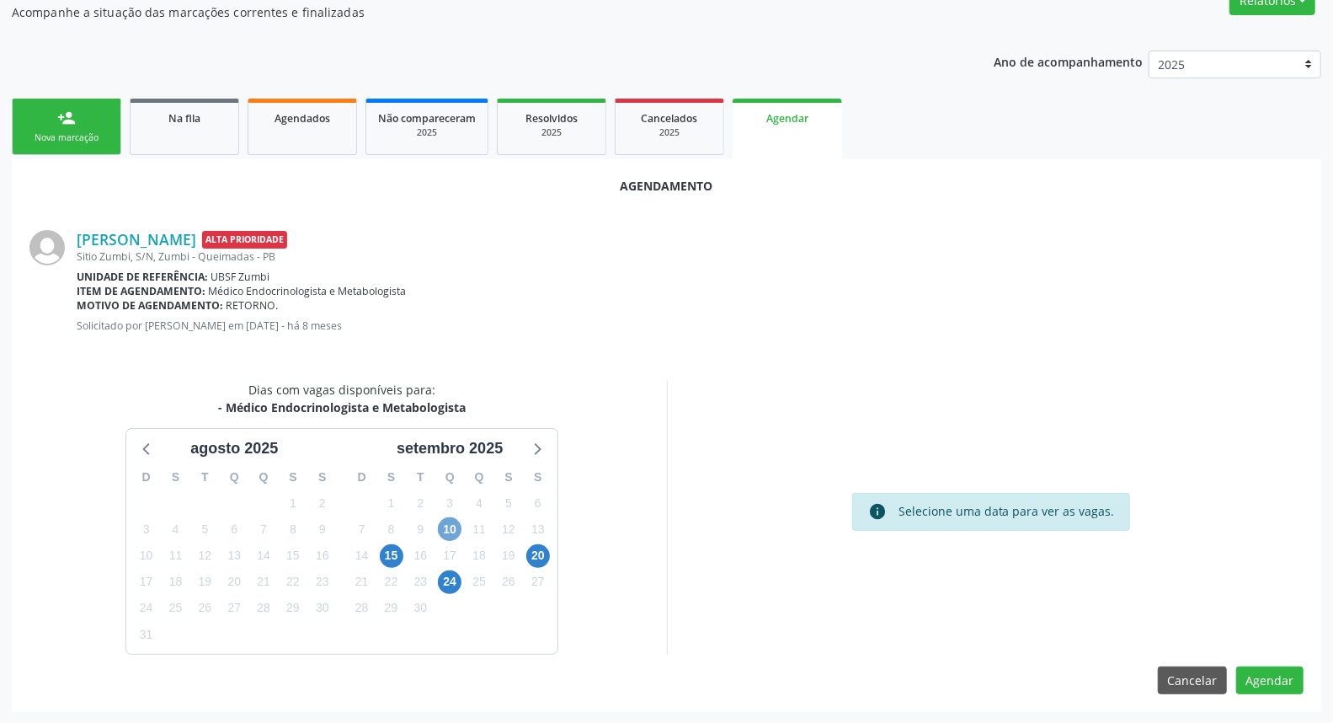
click at [456, 528] on span "10" at bounding box center [450, 529] width 24 height 24
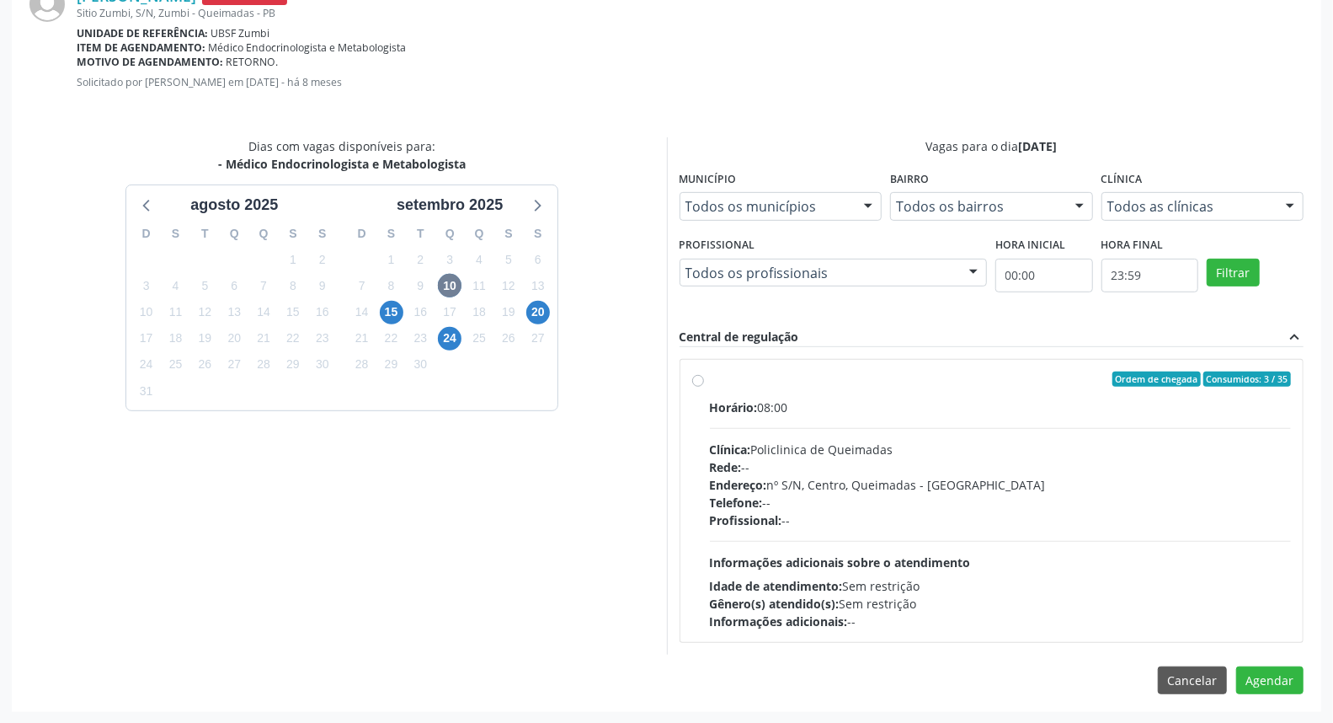
drag, startPoint x: 753, startPoint y: 485, endPoint x: 569, endPoint y: 493, distance: 183.7
click at [753, 486] on span "Endereço:" at bounding box center [738, 485] width 57 height 16
click at [704, 387] on input "Ordem de chegada Consumidos: 3 / 35 Horário: 08:00 Clínica: Policlinica de Quei…" at bounding box center [698, 378] width 12 height 15
radio input "true"
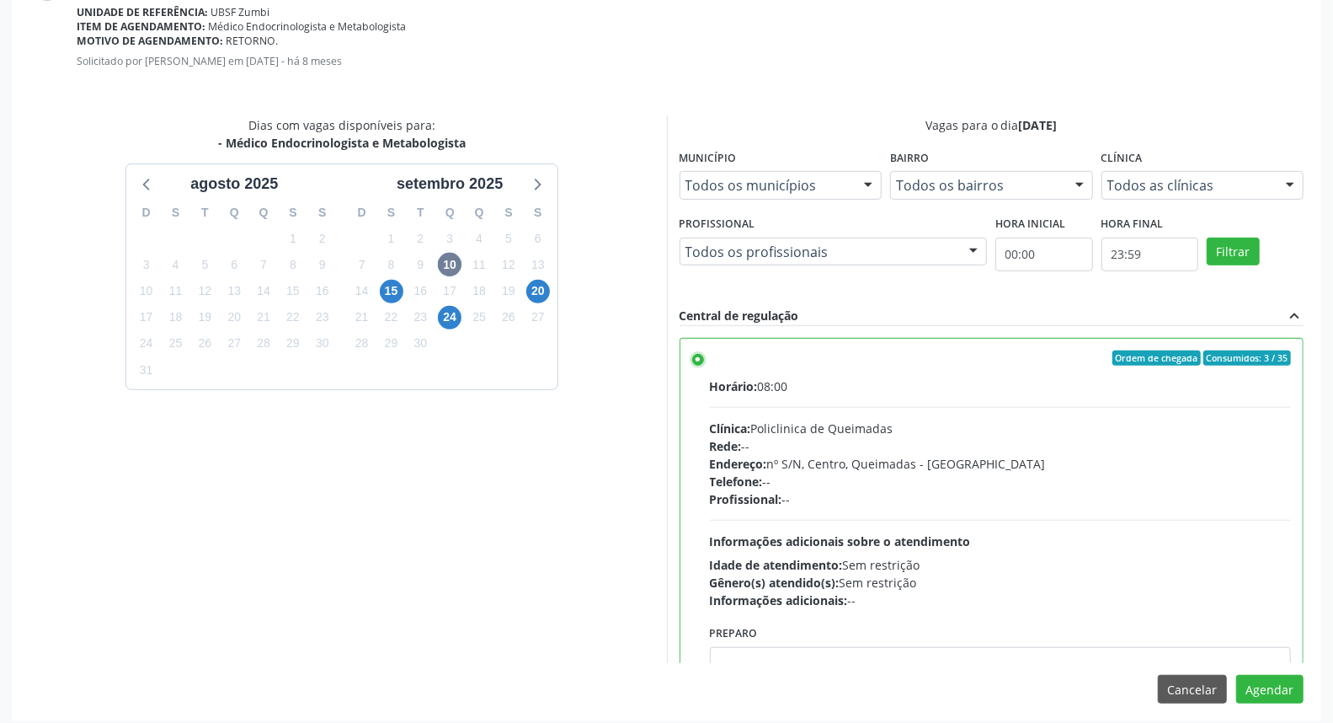
scroll to position [426, 0]
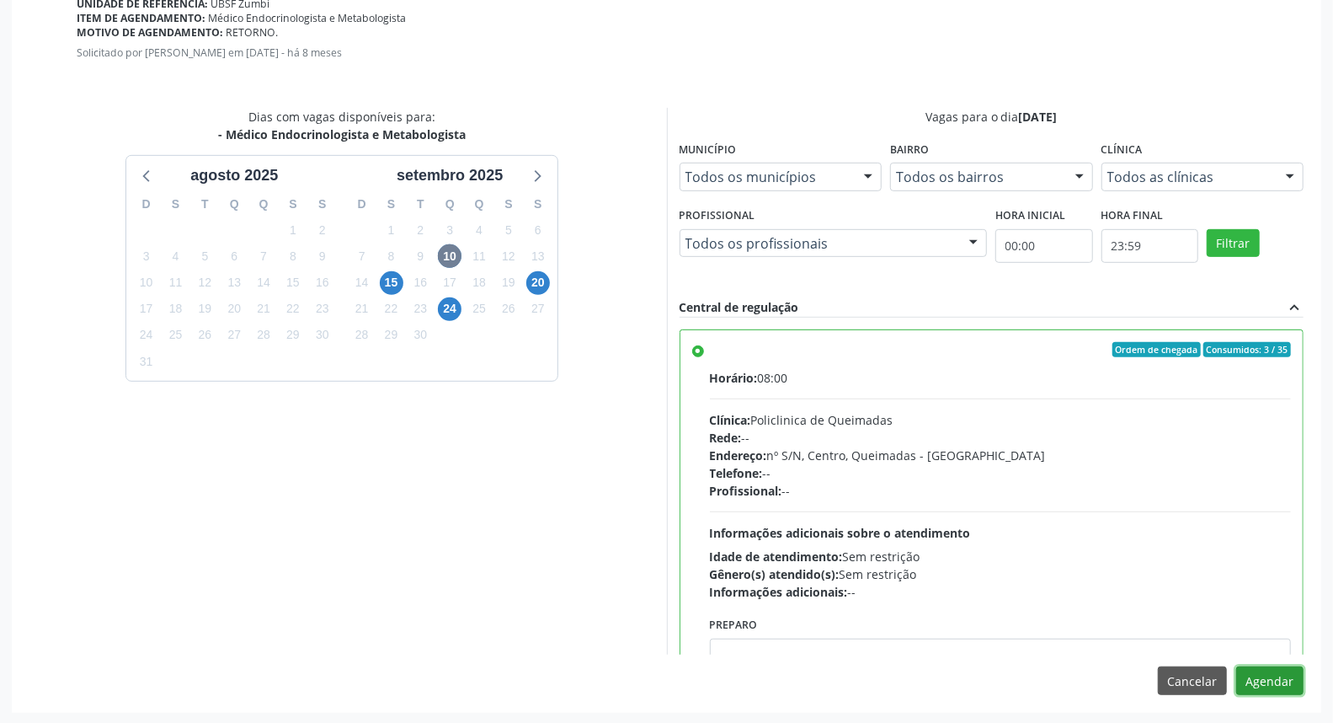
click at [1270, 669] on button "Agendar" at bounding box center [1269, 680] width 67 height 29
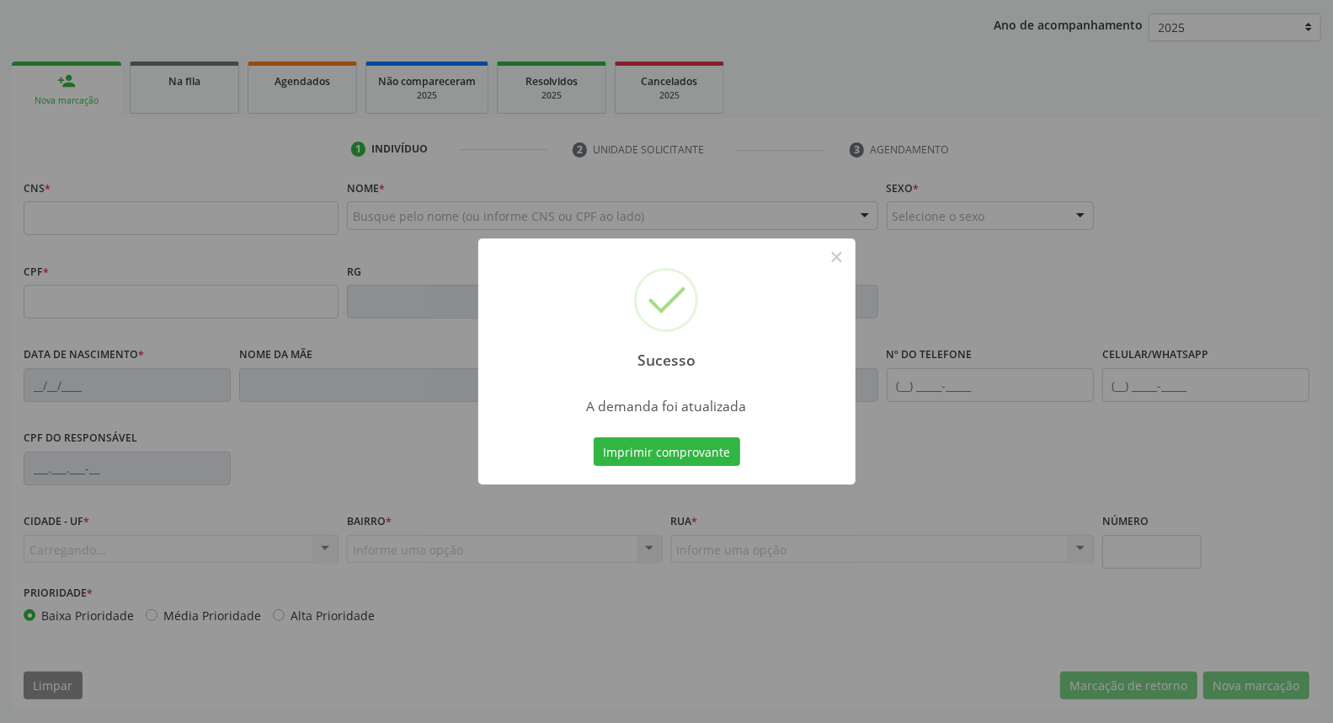
scroll to position [189, 0]
click at [594, 437] on button "Imprimir comprovante" at bounding box center [667, 451] width 147 height 29
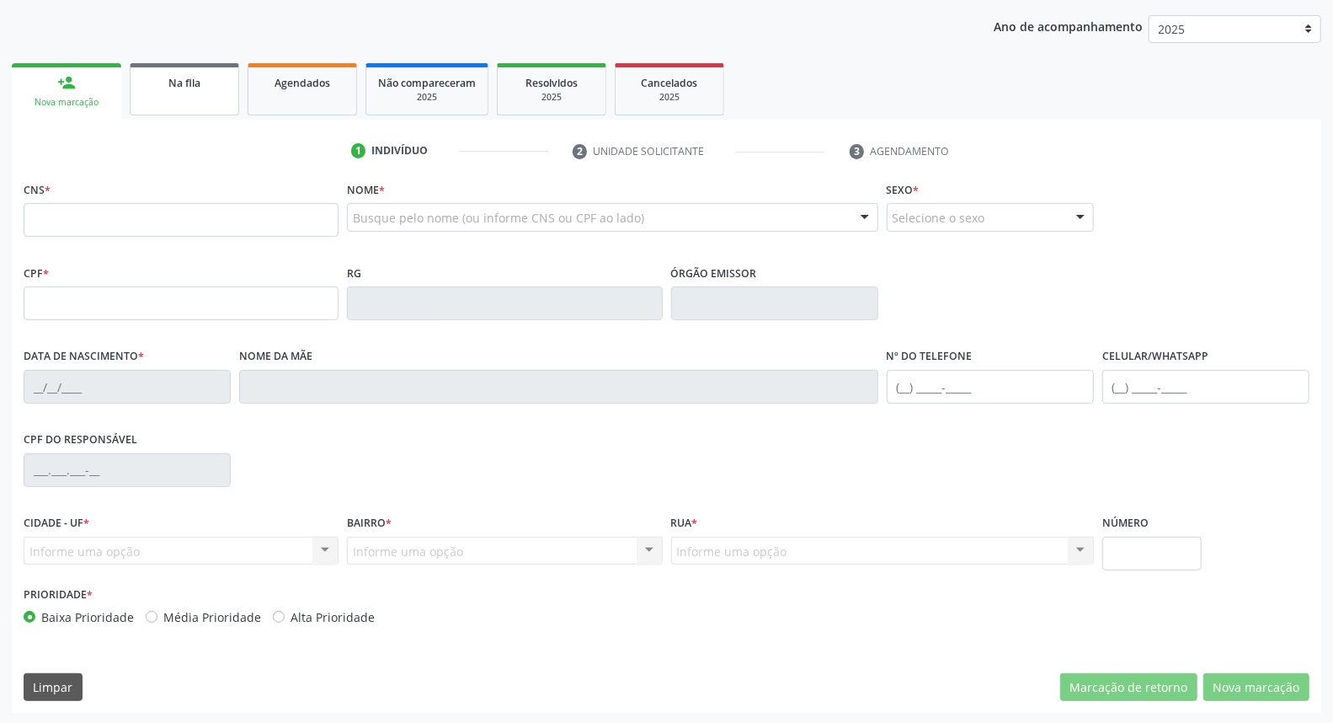
click at [141, 105] on link "Na fila" at bounding box center [184, 89] width 109 height 52
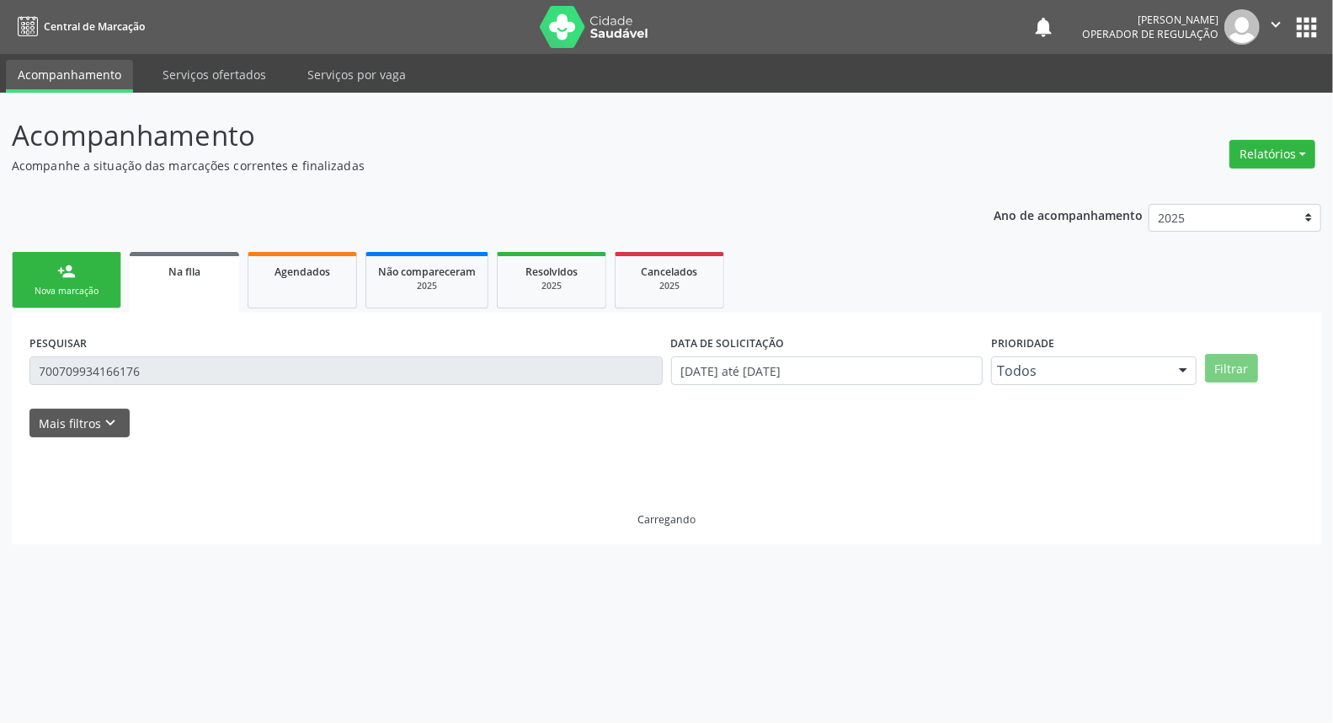
scroll to position [0, 0]
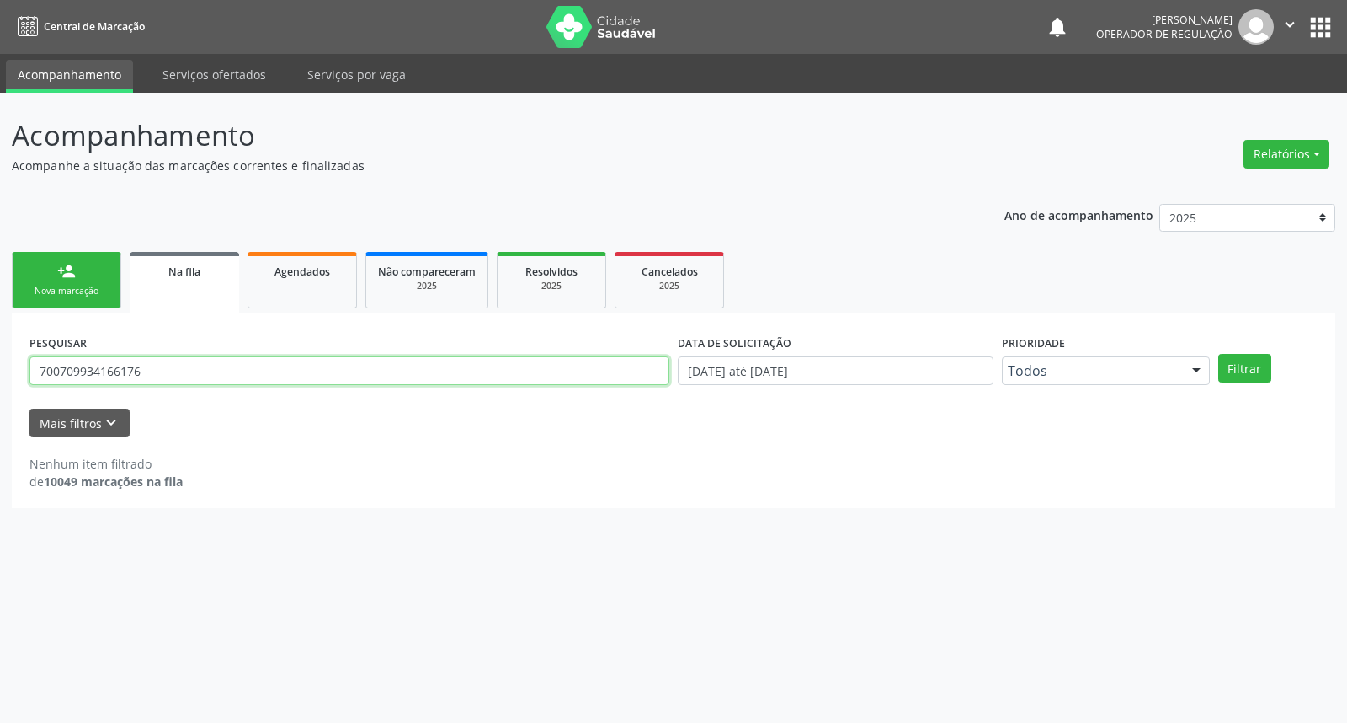
click at [118, 379] on input "700709934166176" at bounding box center [349, 370] width 640 height 29
type input "706409194922489"
click at [1219, 354] on button "Filtrar" at bounding box center [1245, 368] width 53 height 29
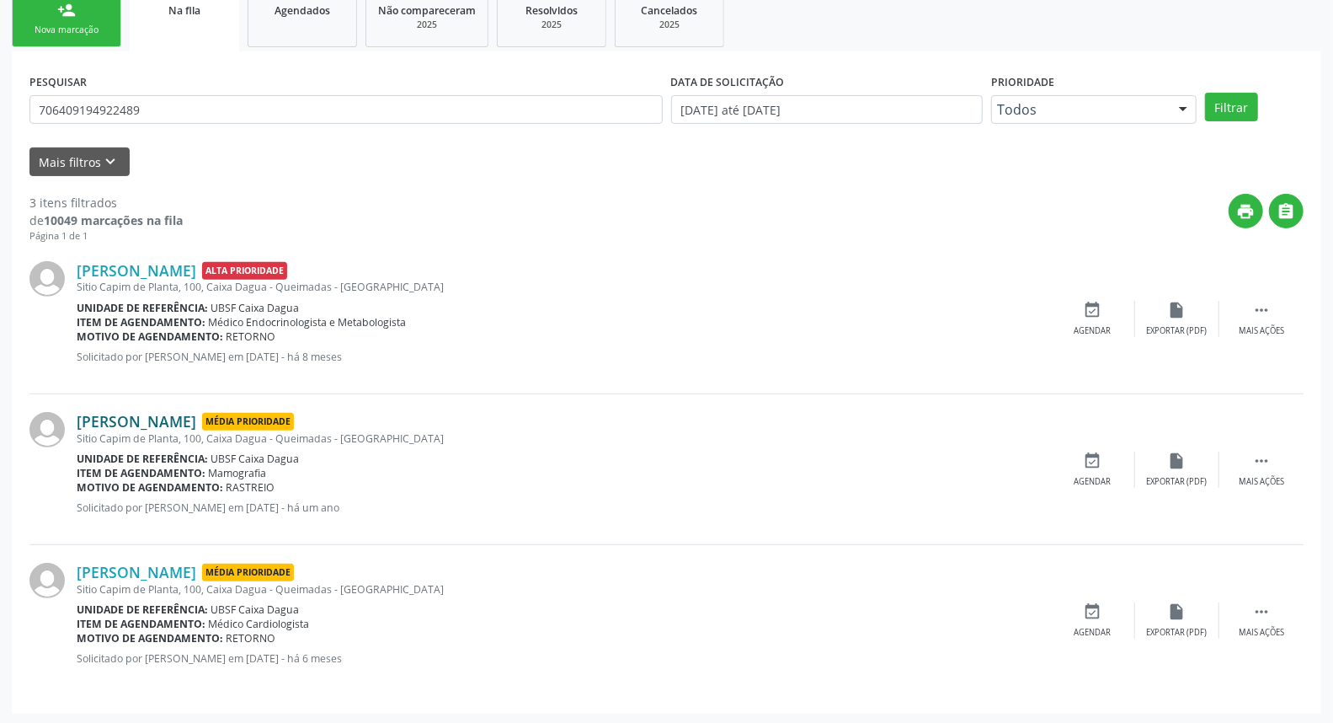
scroll to position [262, 0]
click at [1115, 315] on div "event_available Agendar" at bounding box center [1093, 318] width 84 height 36
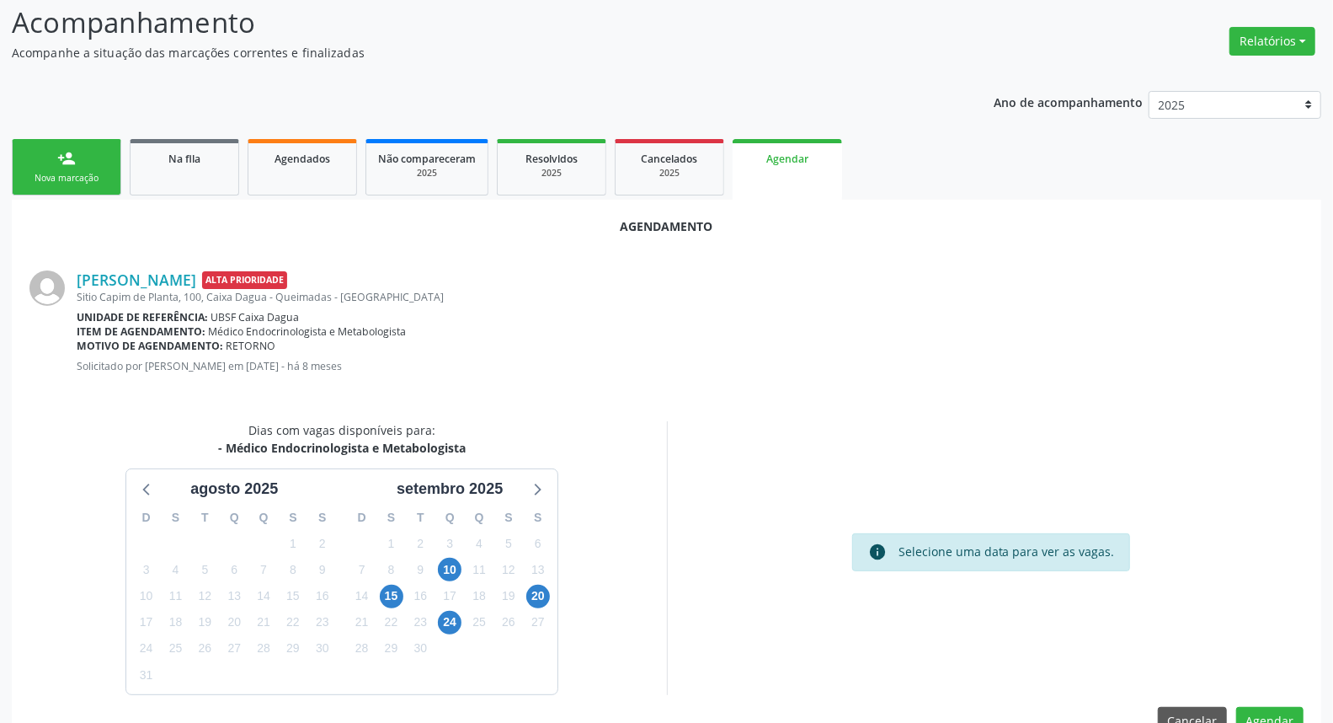
scroll to position [153, 0]
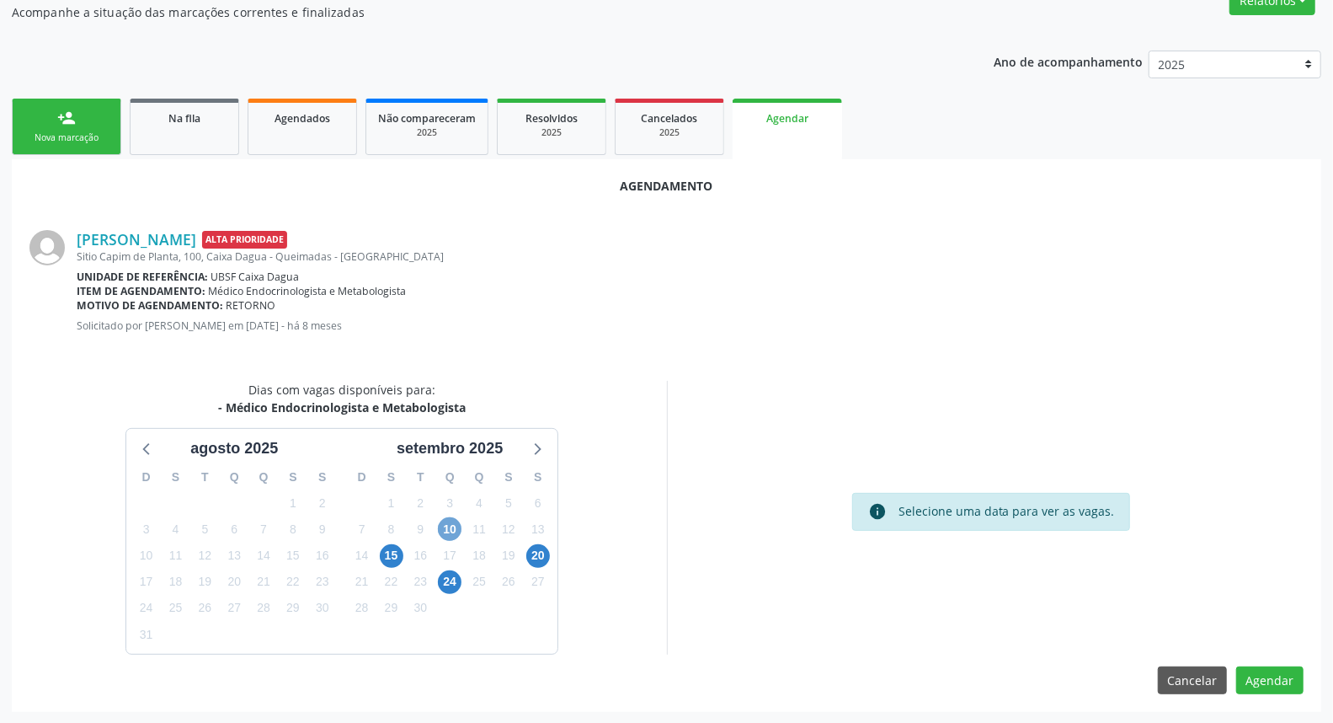
click at [451, 527] on span "10" at bounding box center [450, 529] width 24 height 24
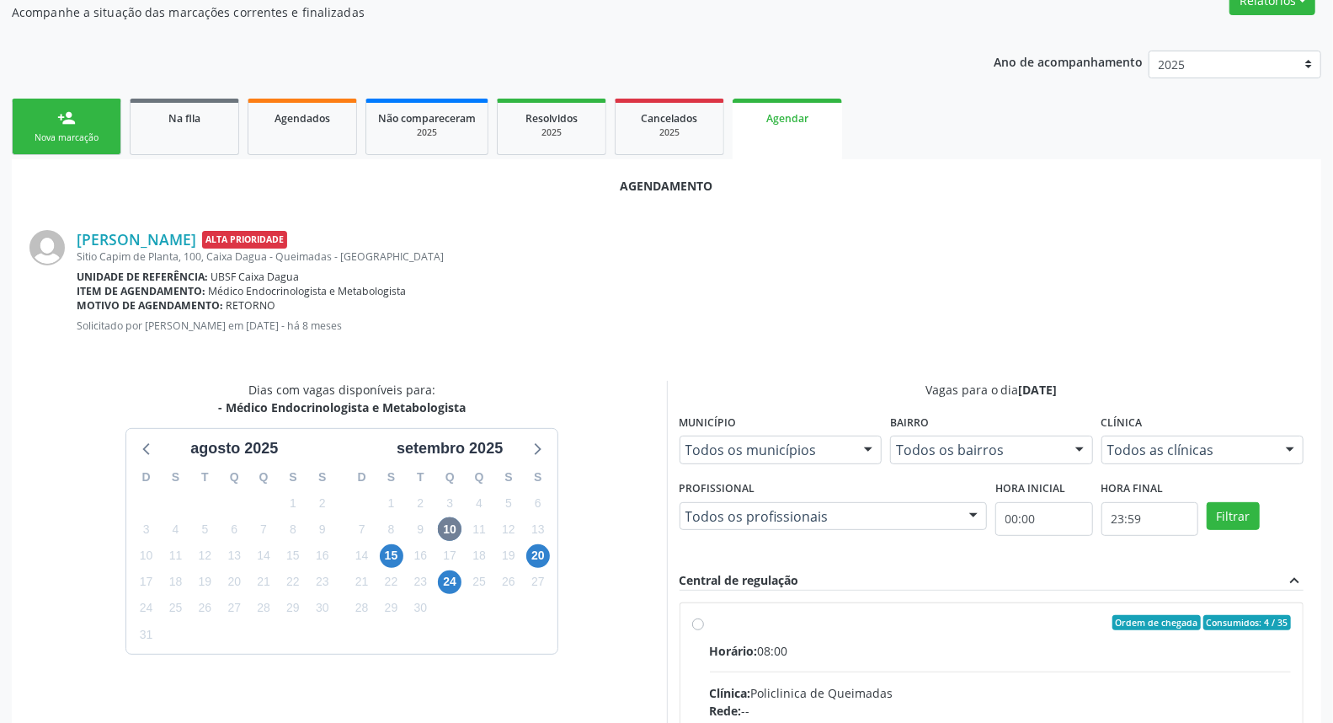
radio input "true"
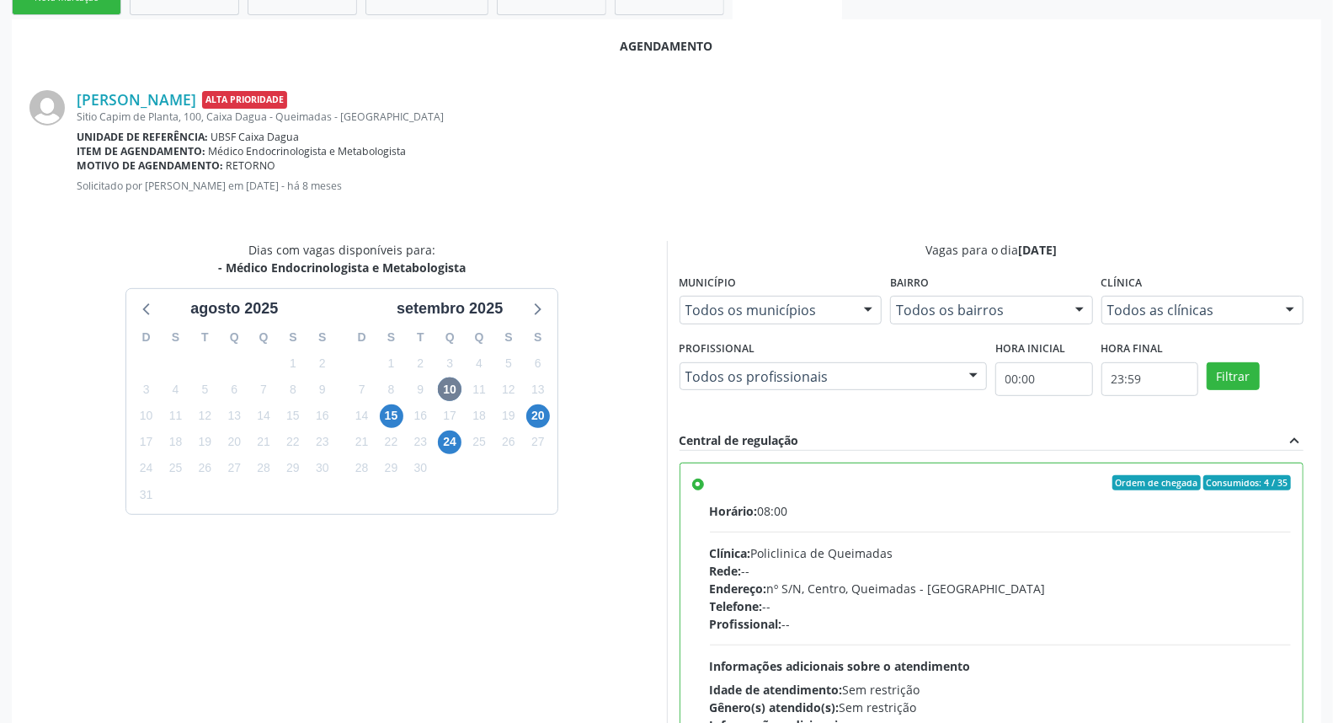
scroll to position [426, 0]
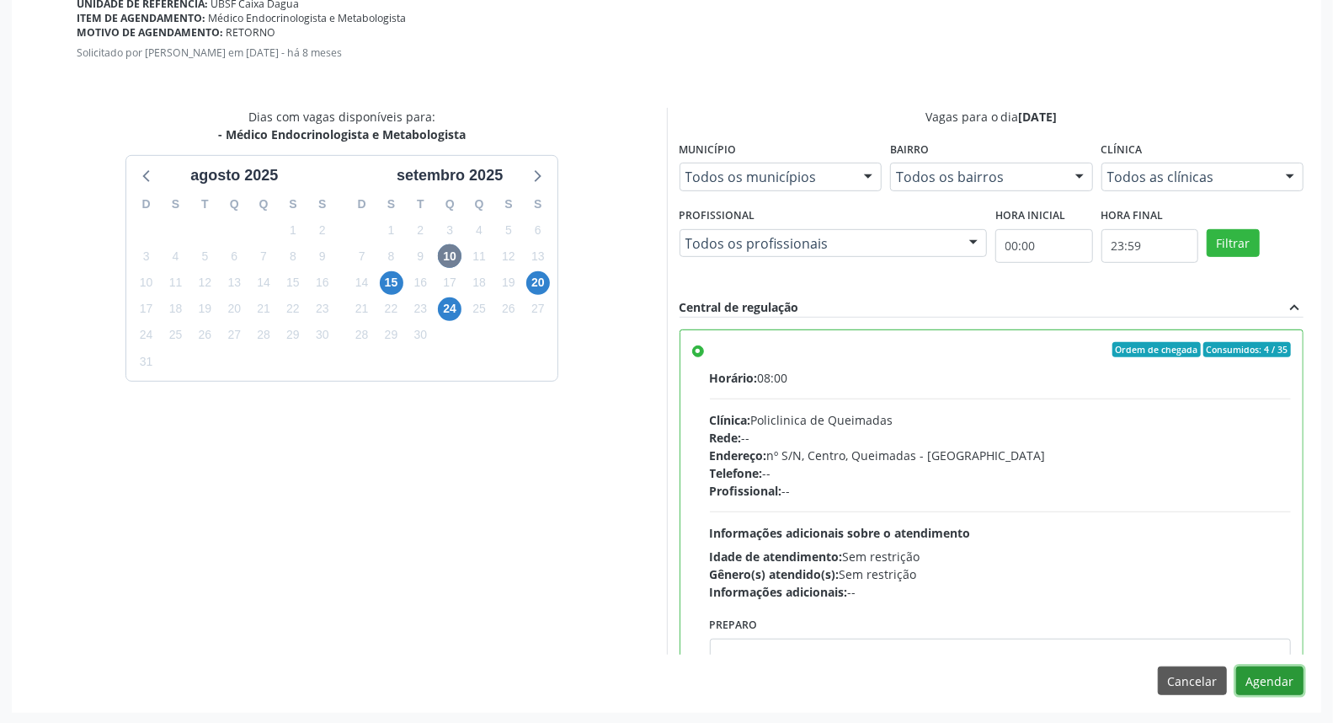
click at [1262, 675] on button "Agendar" at bounding box center [1269, 680] width 67 height 29
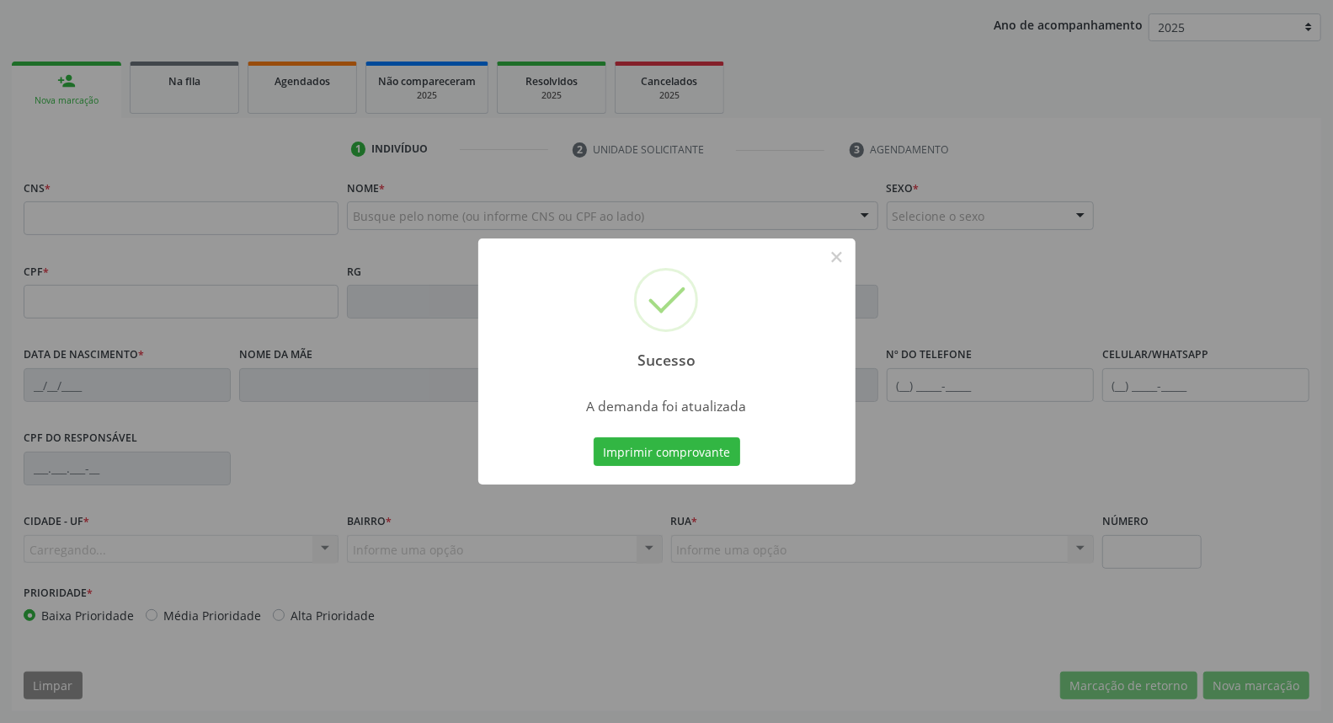
scroll to position [189, 0]
click at [594, 437] on button "Imprimir comprovante" at bounding box center [667, 451] width 147 height 29
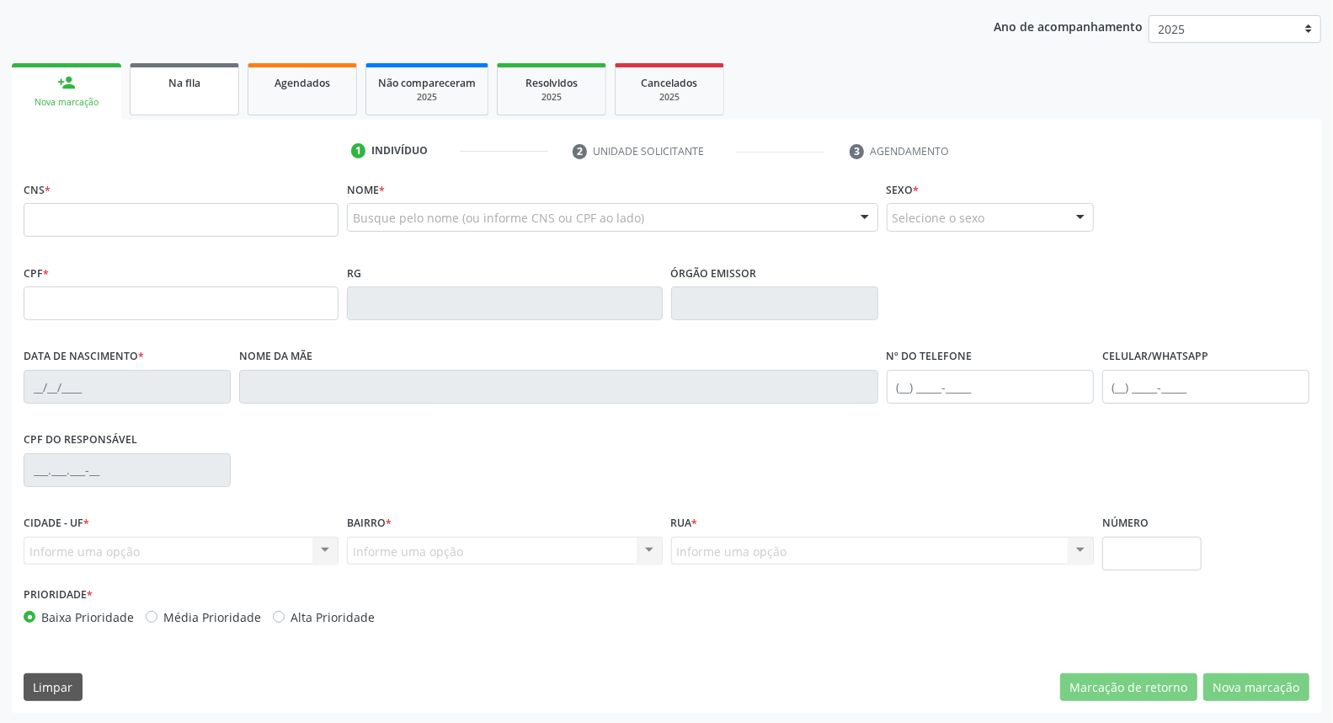
click at [195, 76] on span "Na fila" at bounding box center [184, 83] width 32 height 14
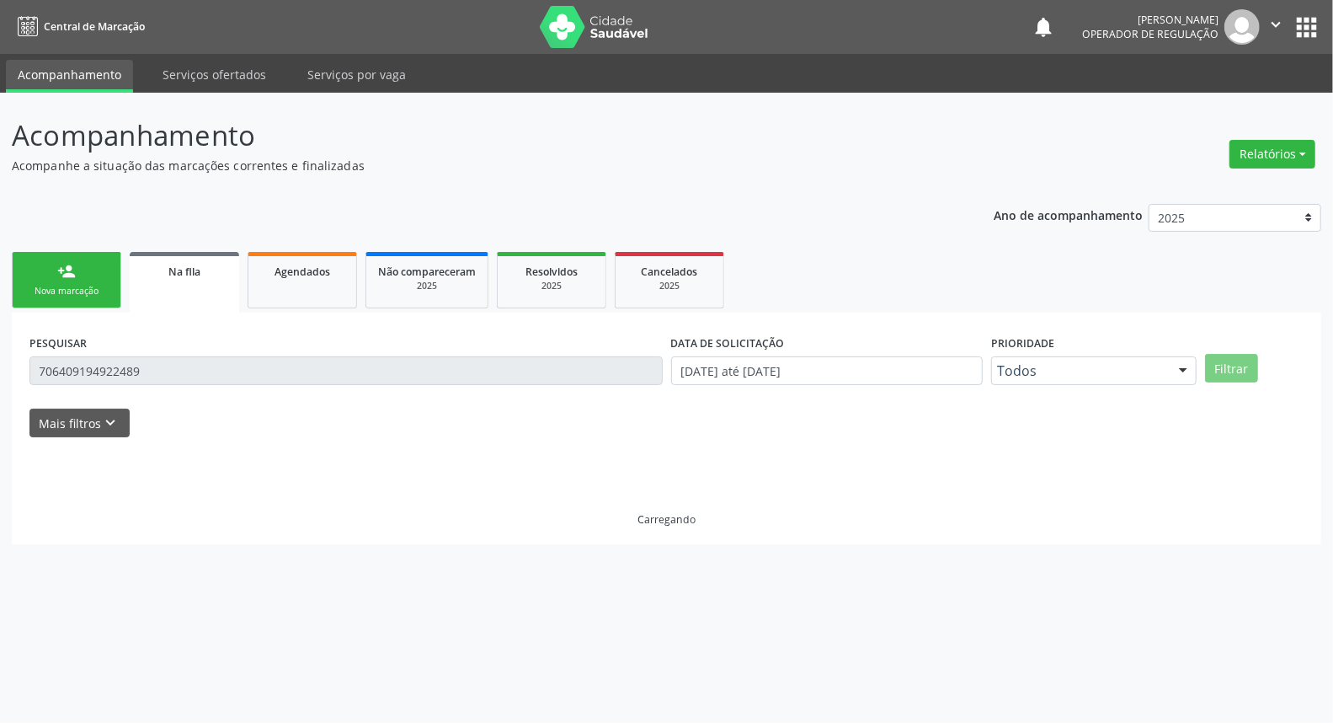
scroll to position [0, 0]
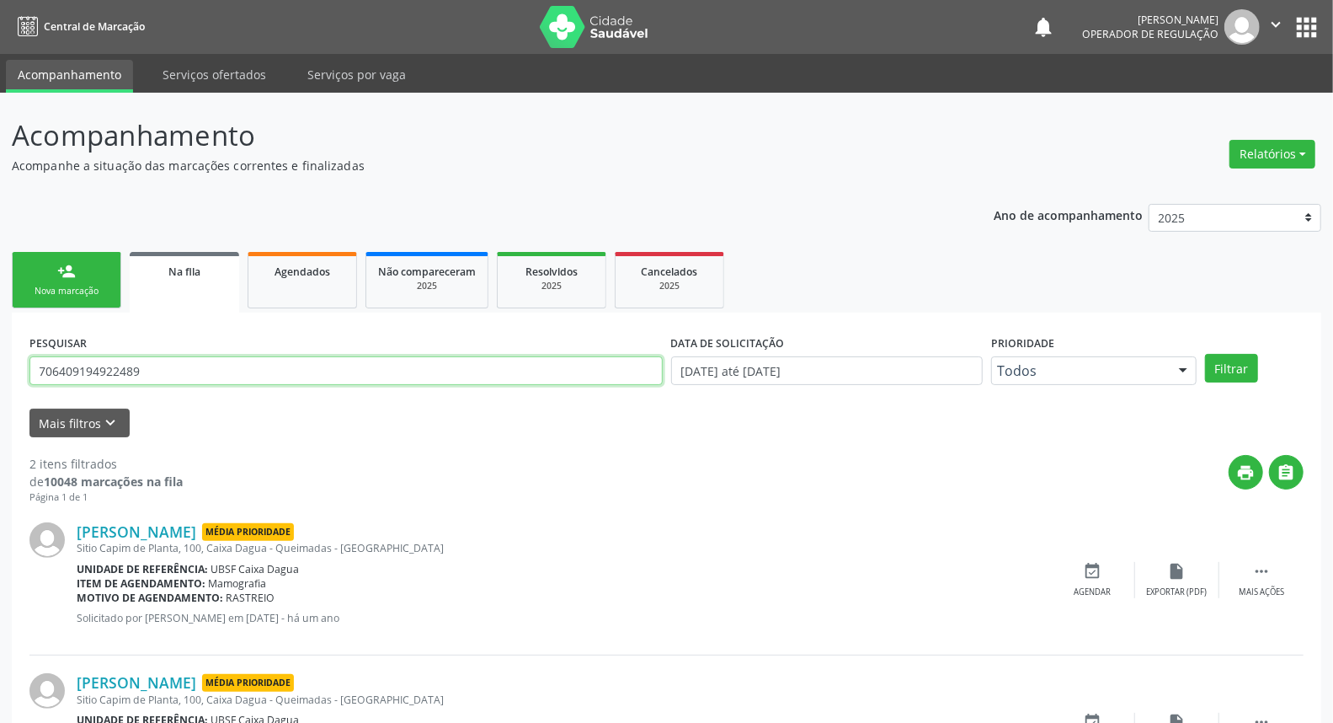
click at [188, 369] on input "706409194922489" at bounding box center [345, 370] width 633 height 29
type input "70090592531"
click at [1205, 354] on button "Filtrar" at bounding box center [1231, 368] width 53 height 29
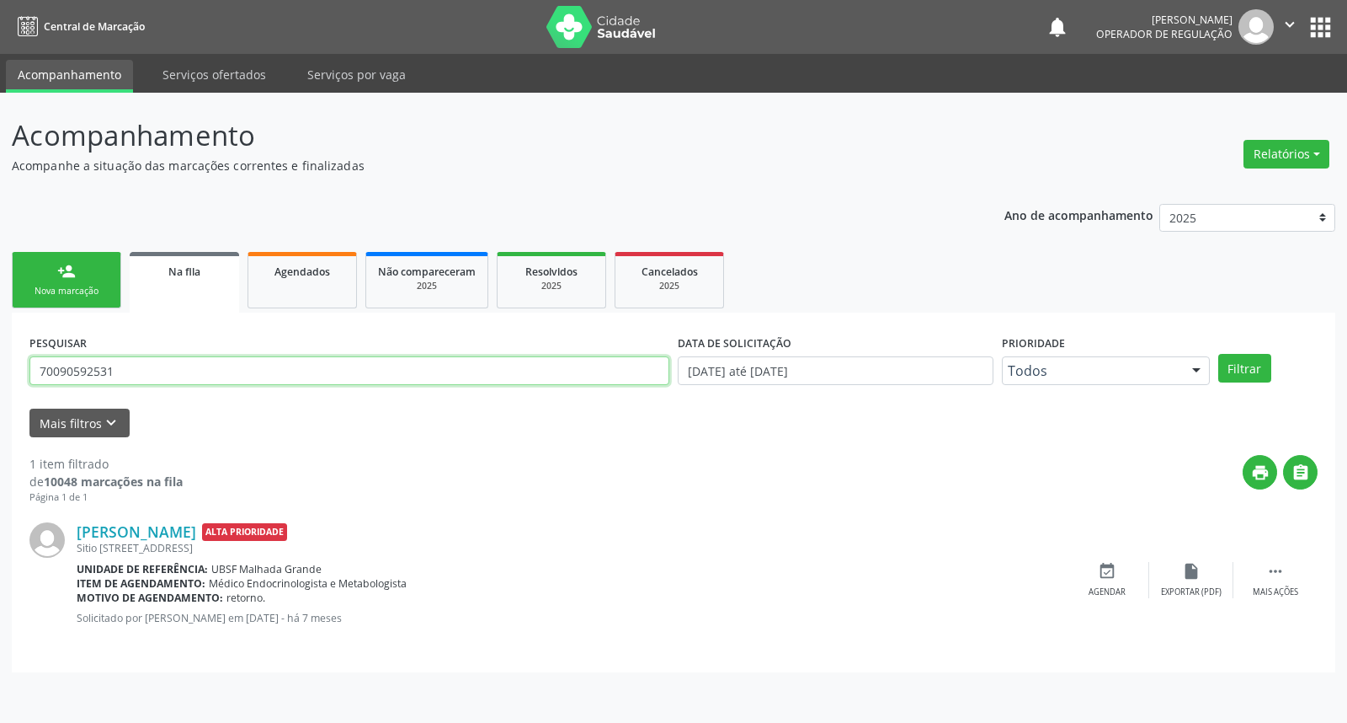
click at [156, 360] on input "70090592531" at bounding box center [349, 370] width 640 height 29
type input "700905925313891"
click at [1219, 354] on button "Filtrar" at bounding box center [1245, 368] width 53 height 29
click at [1134, 565] on div "event_available Agendar" at bounding box center [1107, 580] width 84 height 36
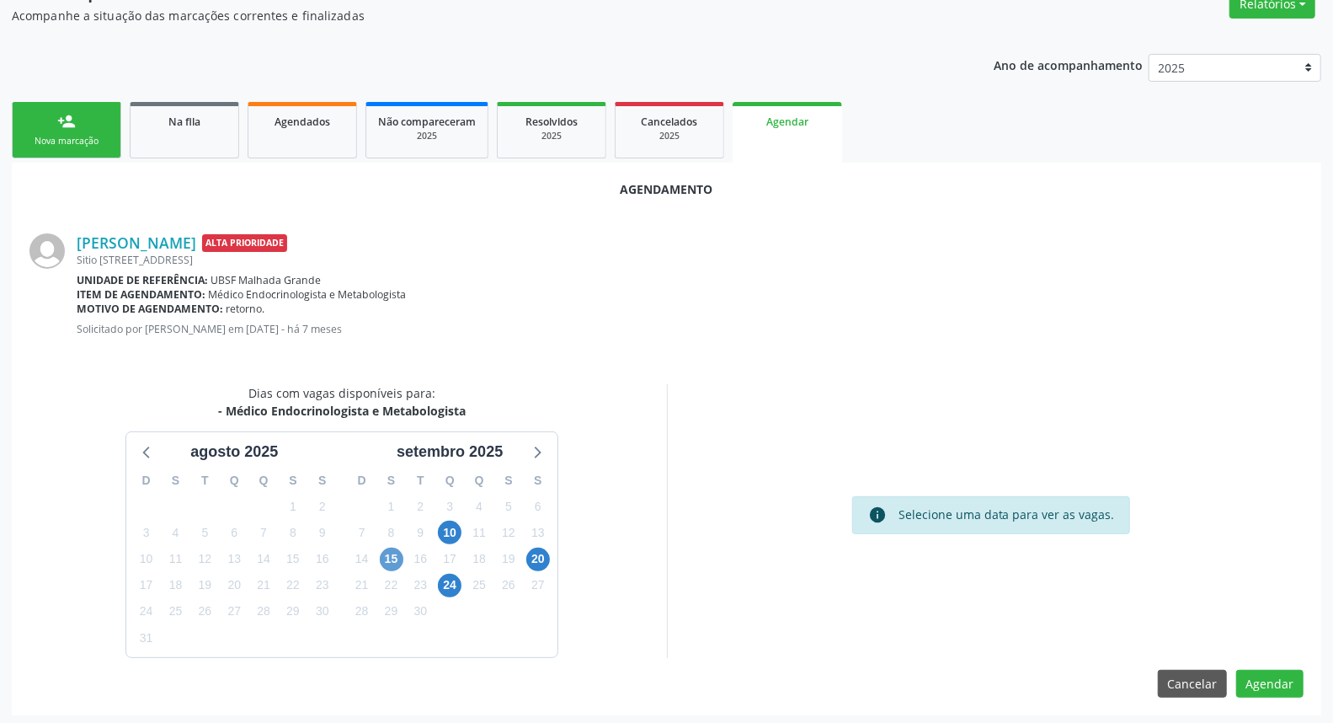
scroll to position [153, 0]
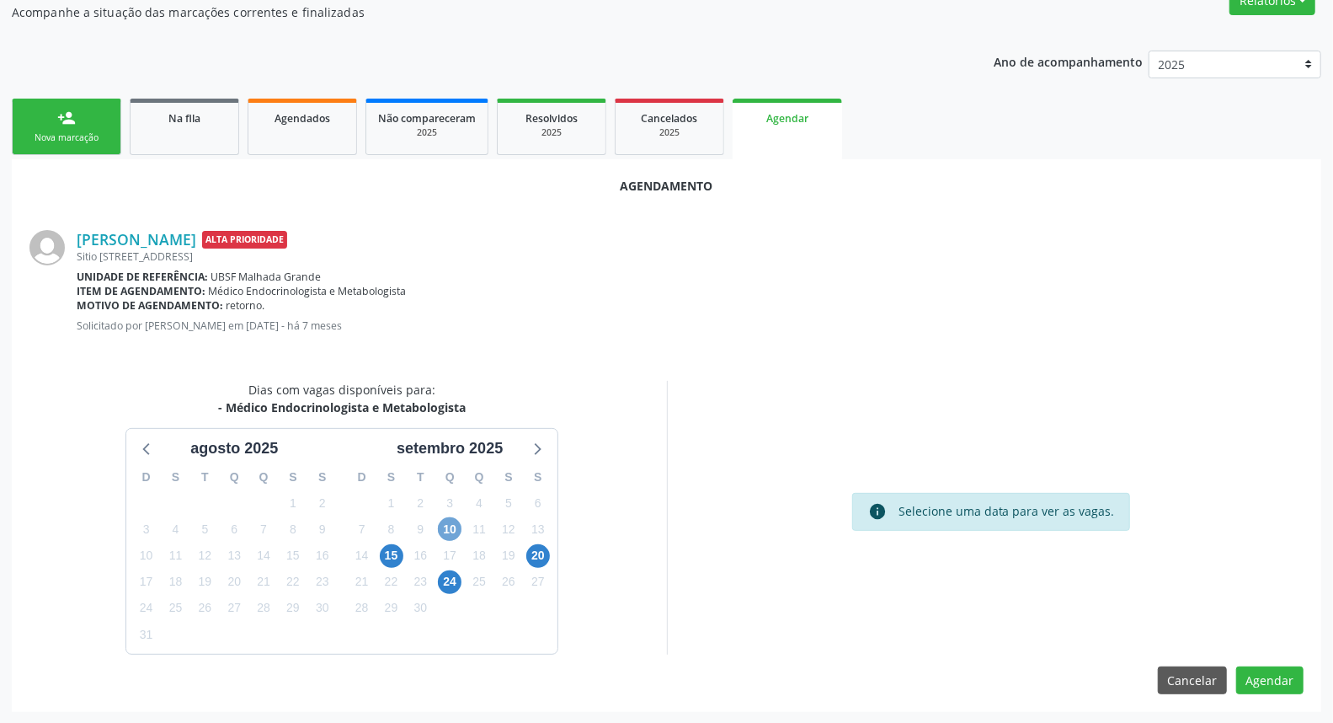
click at [449, 522] on span "10" at bounding box center [450, 529] width 24 height 24
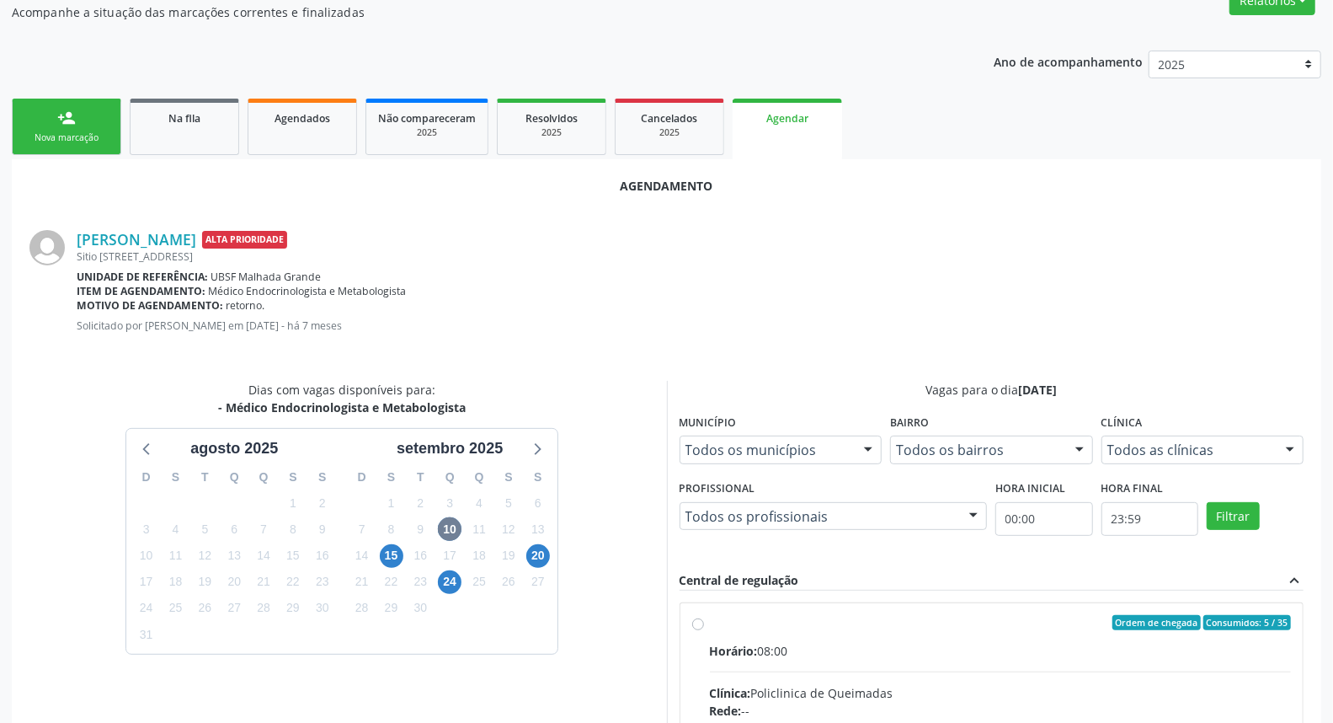
click at [970, 621] on div "Ordem de chegada Consumidos: 5 / 35" at bounding box center [1001, 622] width 582 height 15
click at [704, 621] on input "Ordem de chegada Consumidos: 5 / 35 Horário: 08:00 Clínica: Policlinica de Quei…" at bounding box center [698, 622] width 12 height 15
radio input "true"
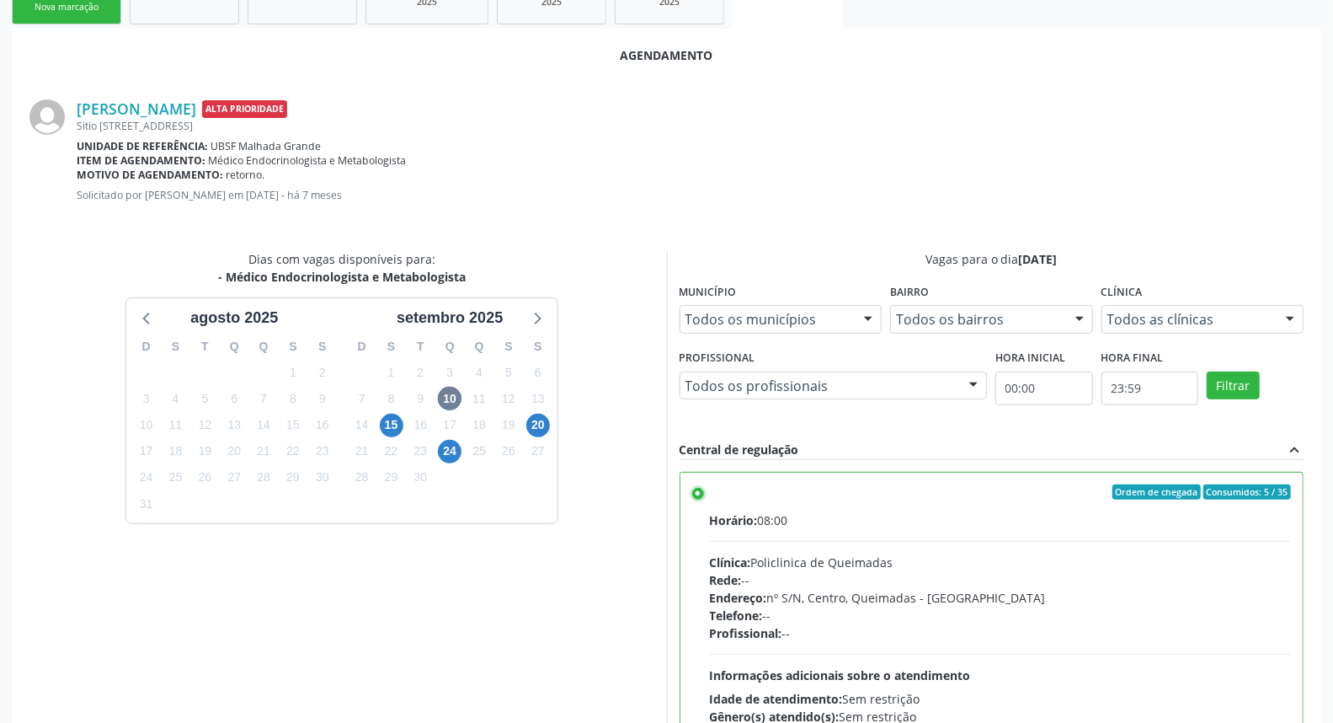
scroll to position [426, 0]
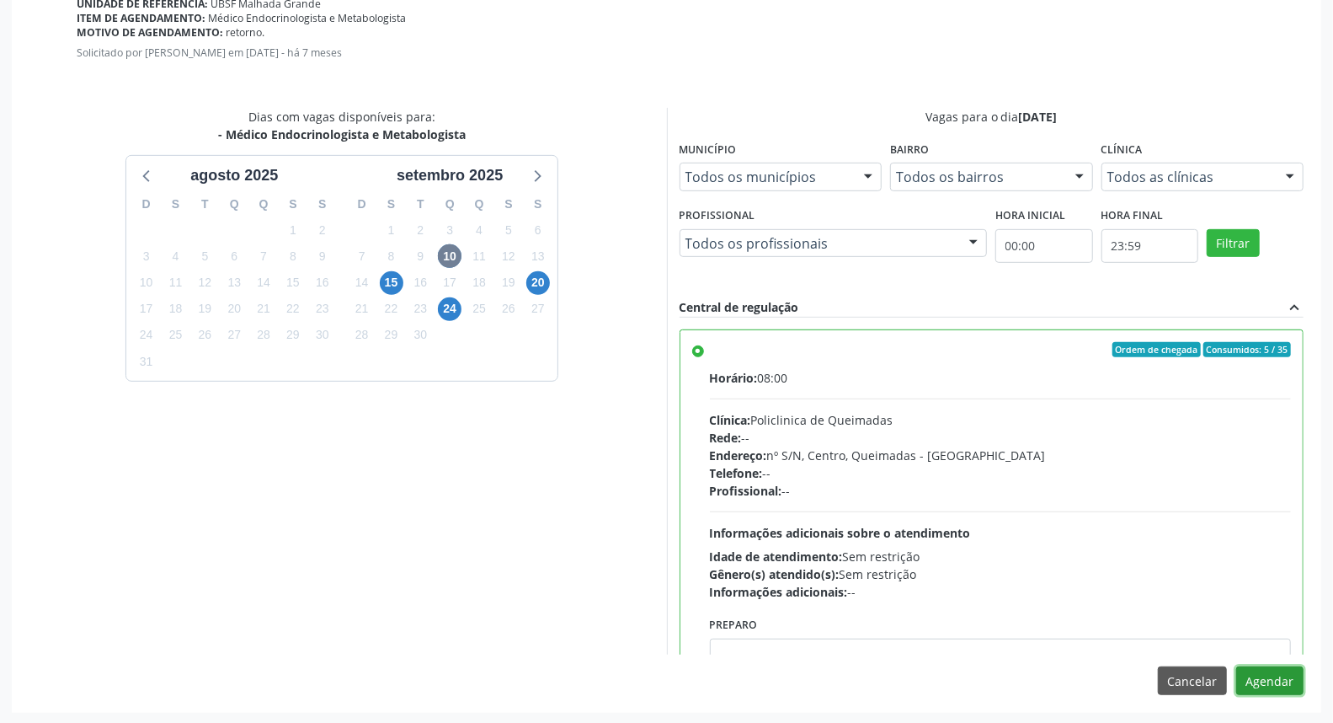
click at [1253, 687] on button "Agendar" at bounding box center [1269, 680] width 67 height 29
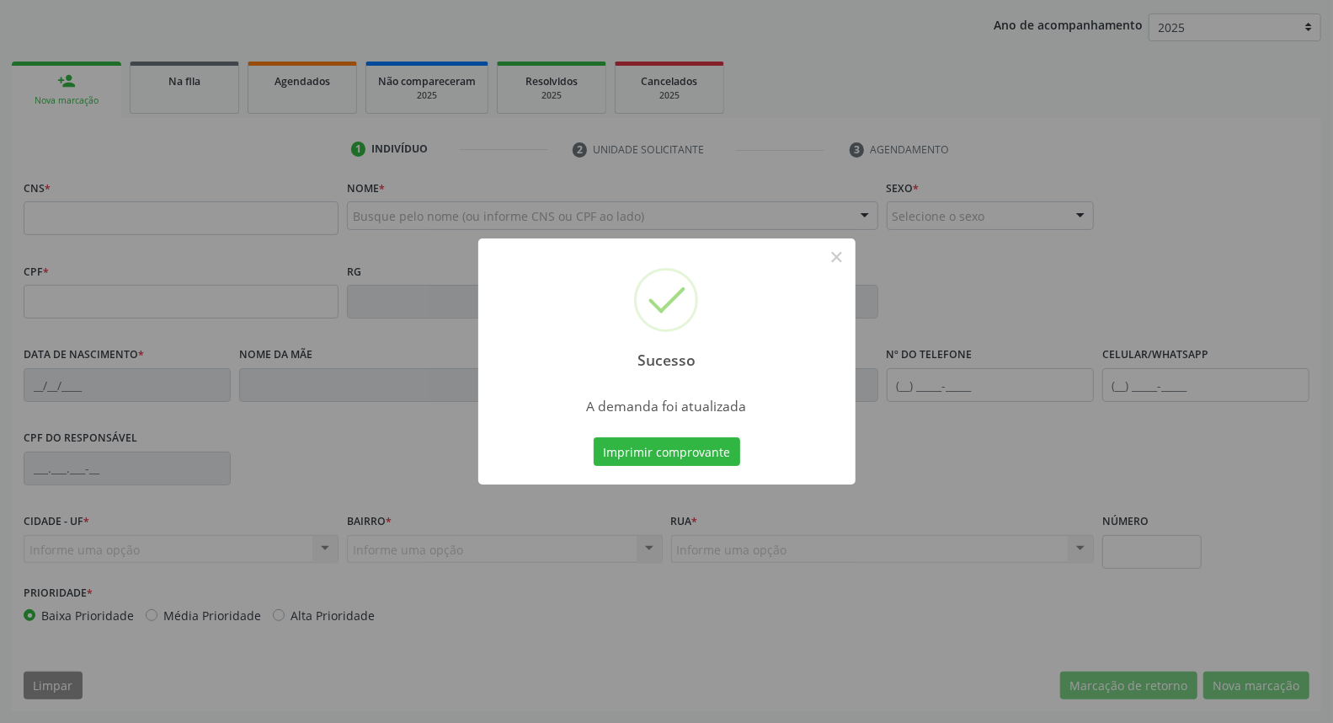
scroll to position [189, 0]
click at [594, 437] on button "Imprimir comprovante" at bounding box center [667, 451] width 147 height 29
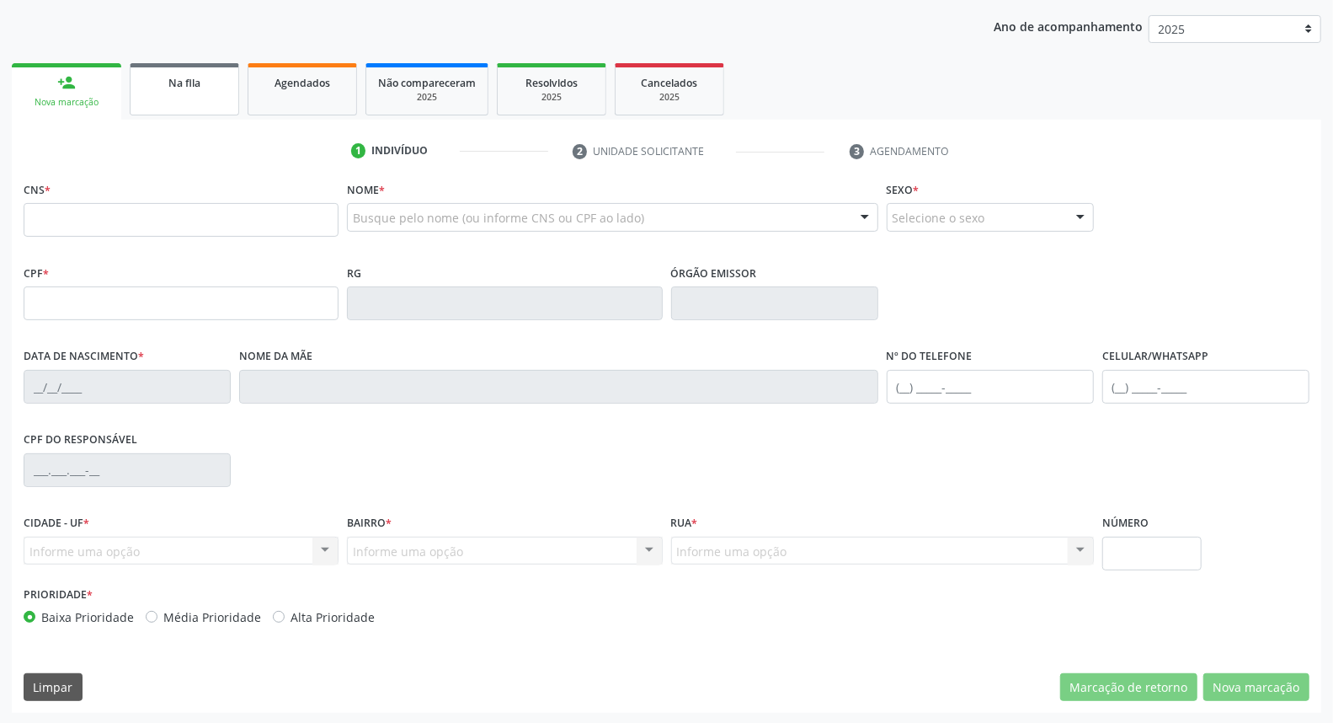
click at [188, 95] on link "Na fila" at bounding box center [184, 89] width 109 height 52
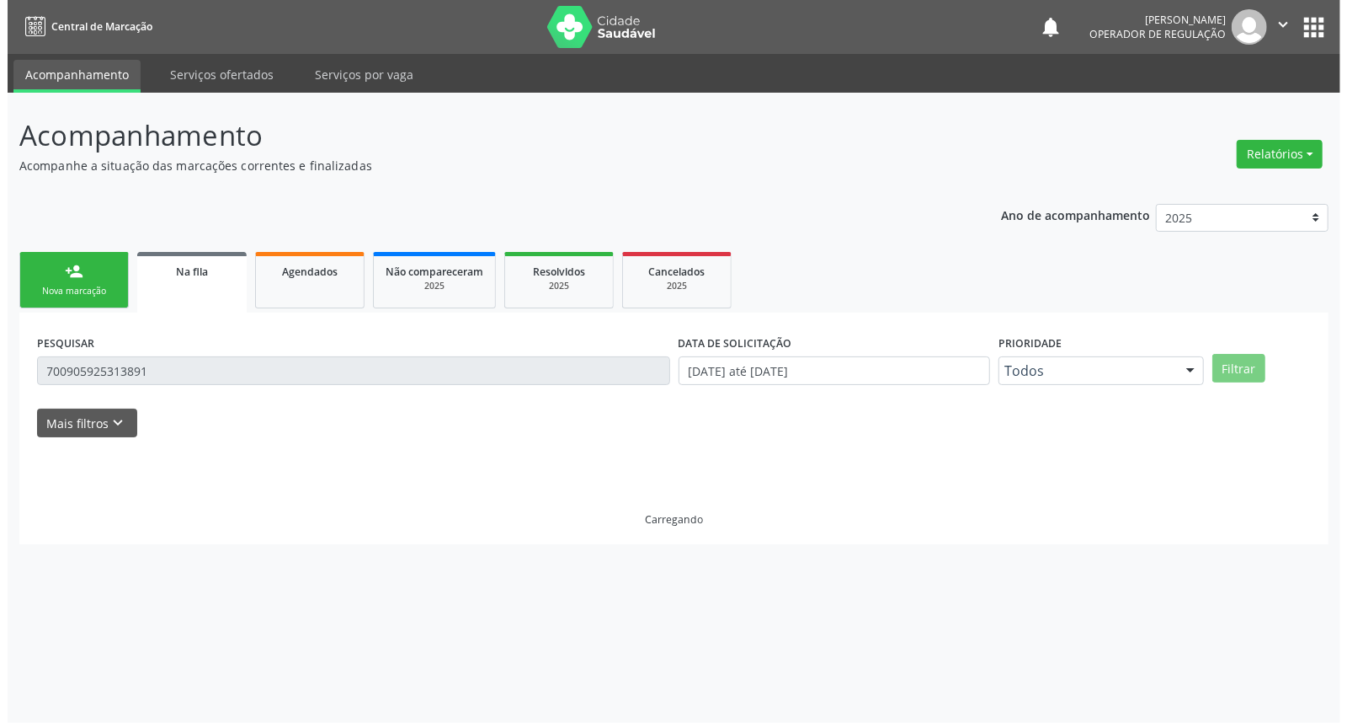
scroll to position [0, 0]
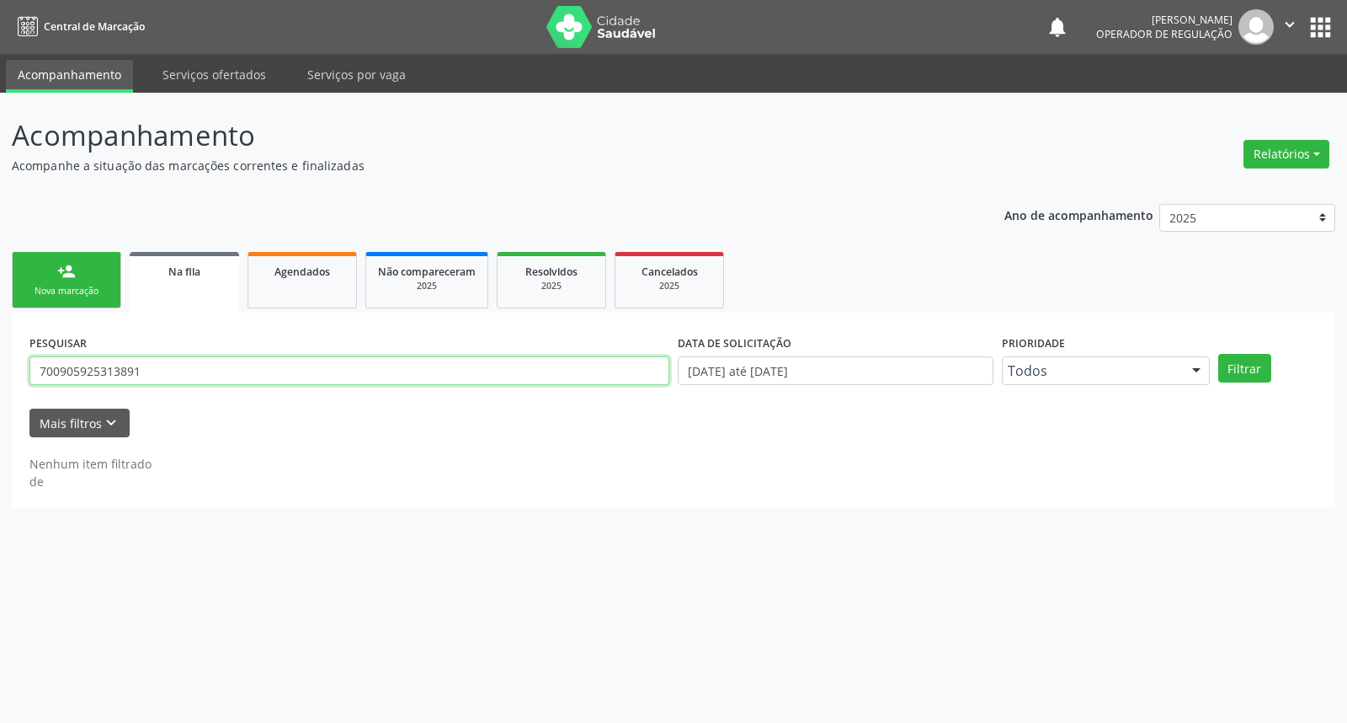
click at [192, 371] on input "700905925313891" at bounding box center [349, 370] width 640 height 29
type input "704303544975992"
click at [1219, 354] on button "Filtrar" at bounding box center [1245, 368] width 53 height 29
click at [186, 376] on input "704303544975992" at bounding box center [349, 370] width 640 height 29
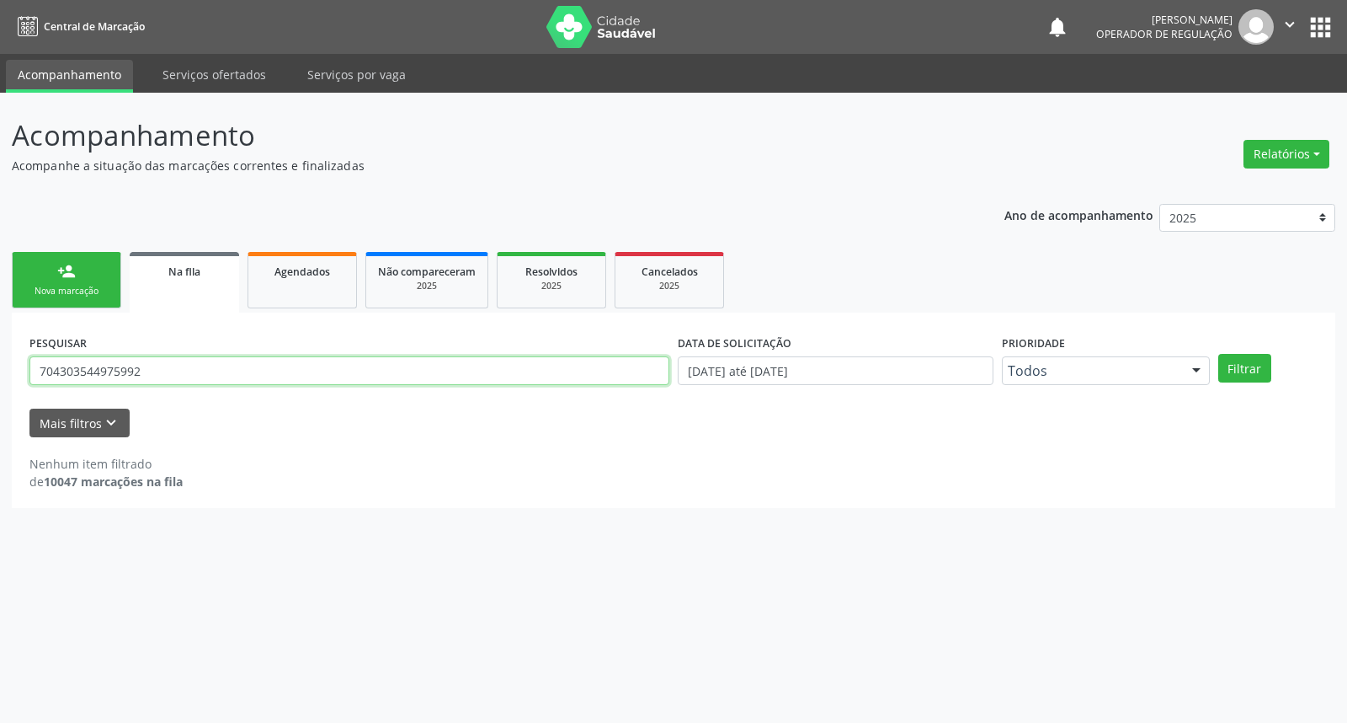
click at [186, 376] on input "704303544975992" at bounding box center [349, 370] width 640 height 29
click at [1219, 354] on button "Filtrar" at bounding box center [1245, 368] width 53 height 29
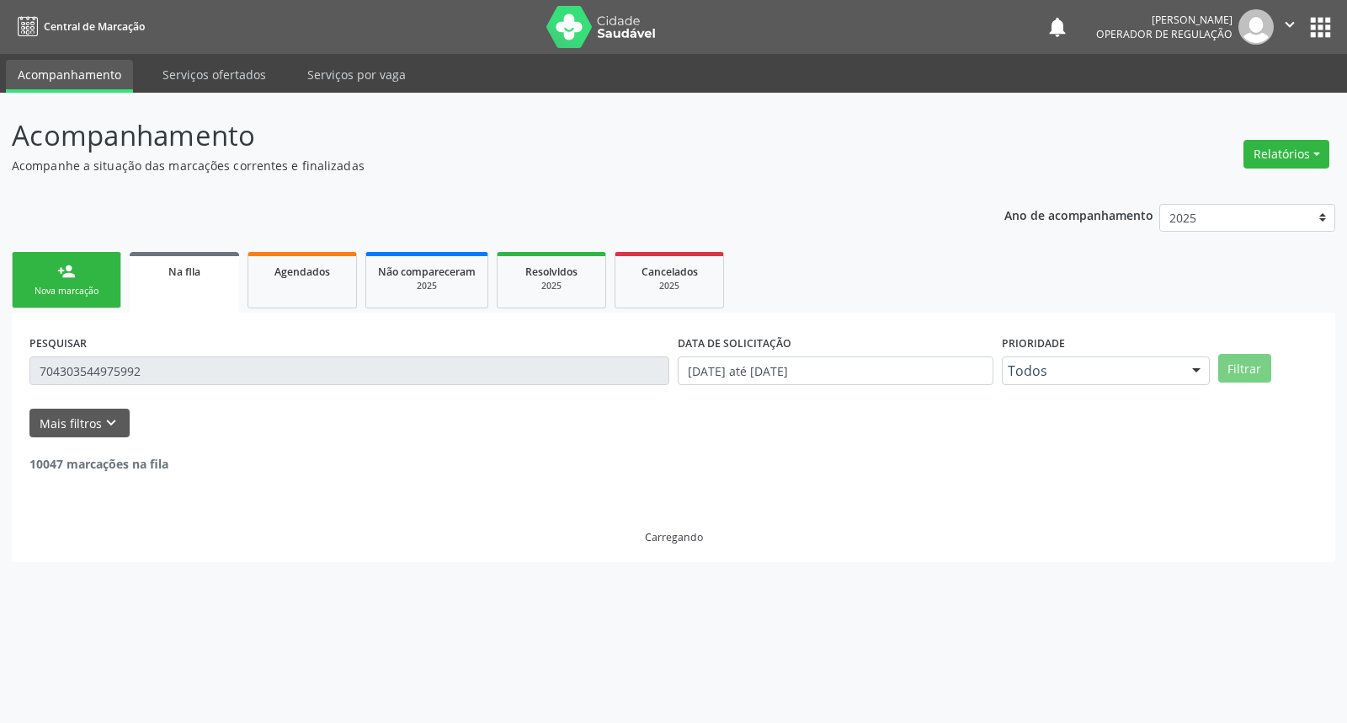
click at [181, 373] on input "704303544975992" at bounding box center [349, 370] width 640 height 29
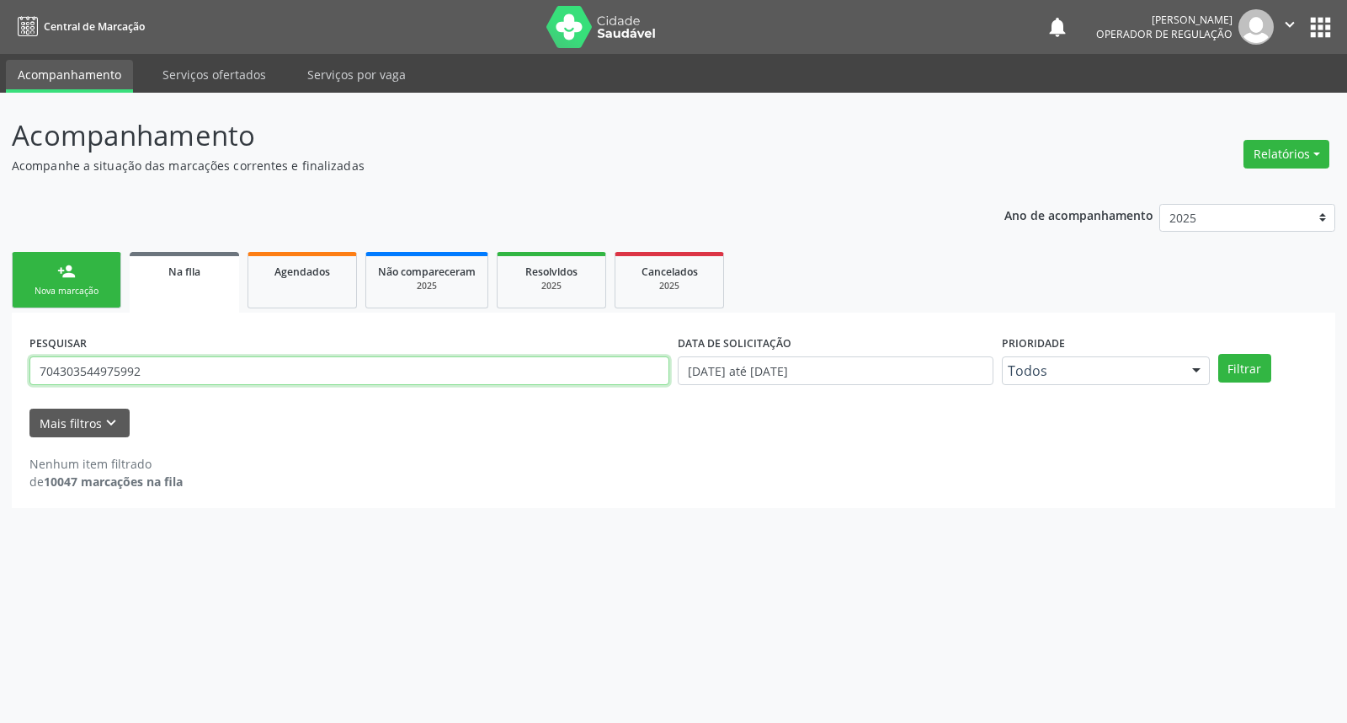
click at [181, 373] on input "704303544975992" at bounding box center [349, 370] width 640 height 29
drag, startPoint x: 120, startPoint y: 359, endPoint x: 109, endPoint y: 369, distance: 14.9
click at [116, 363] on input "704303544975992" at bounding box center [349, 370] width 640 height 29
click at [109, 369] on input "704303544975992" at bounding box center [349, 370] width 640 height 29
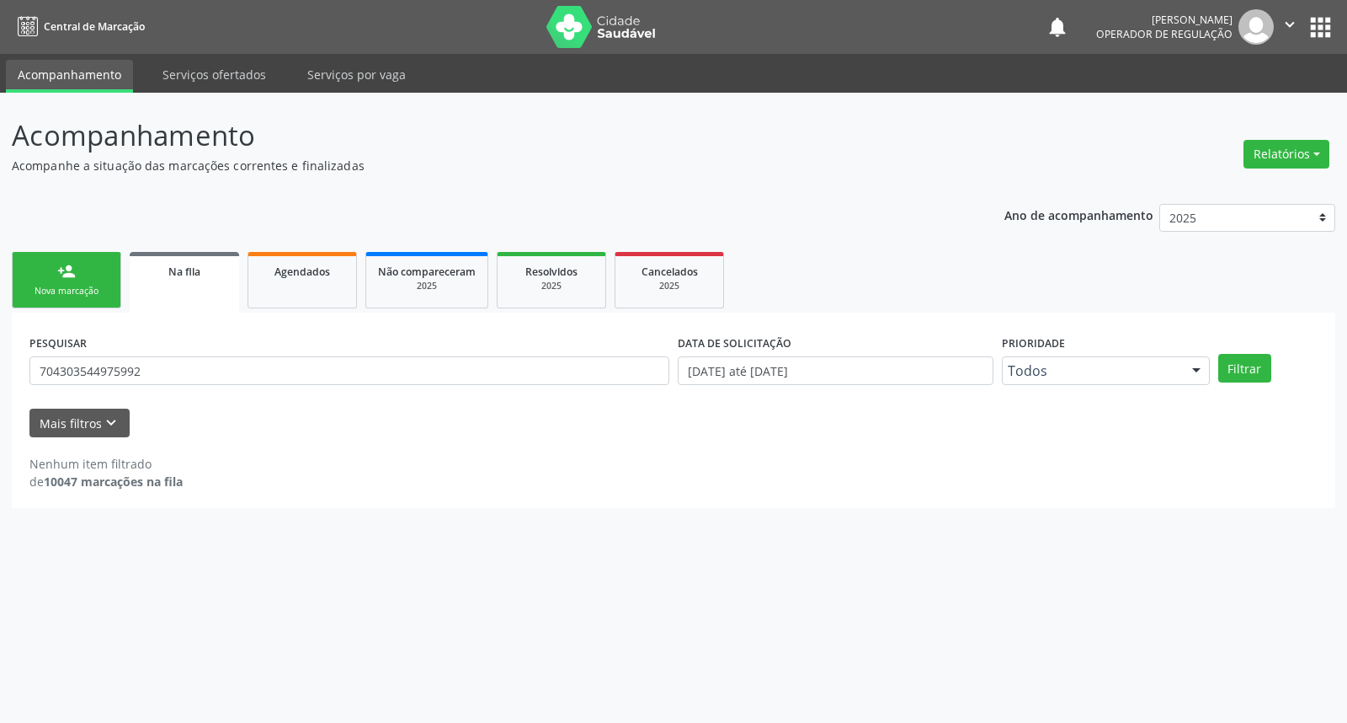
click at [1332, 9] on div "notifications [PERSON_NAME] Operador de regulação  Configurações Sair apps" at bounding box center [1191, 26] width 290 height 35
click at [1331, 20] on button "apps" at bounding box center [1320, 27] width 29 height 29
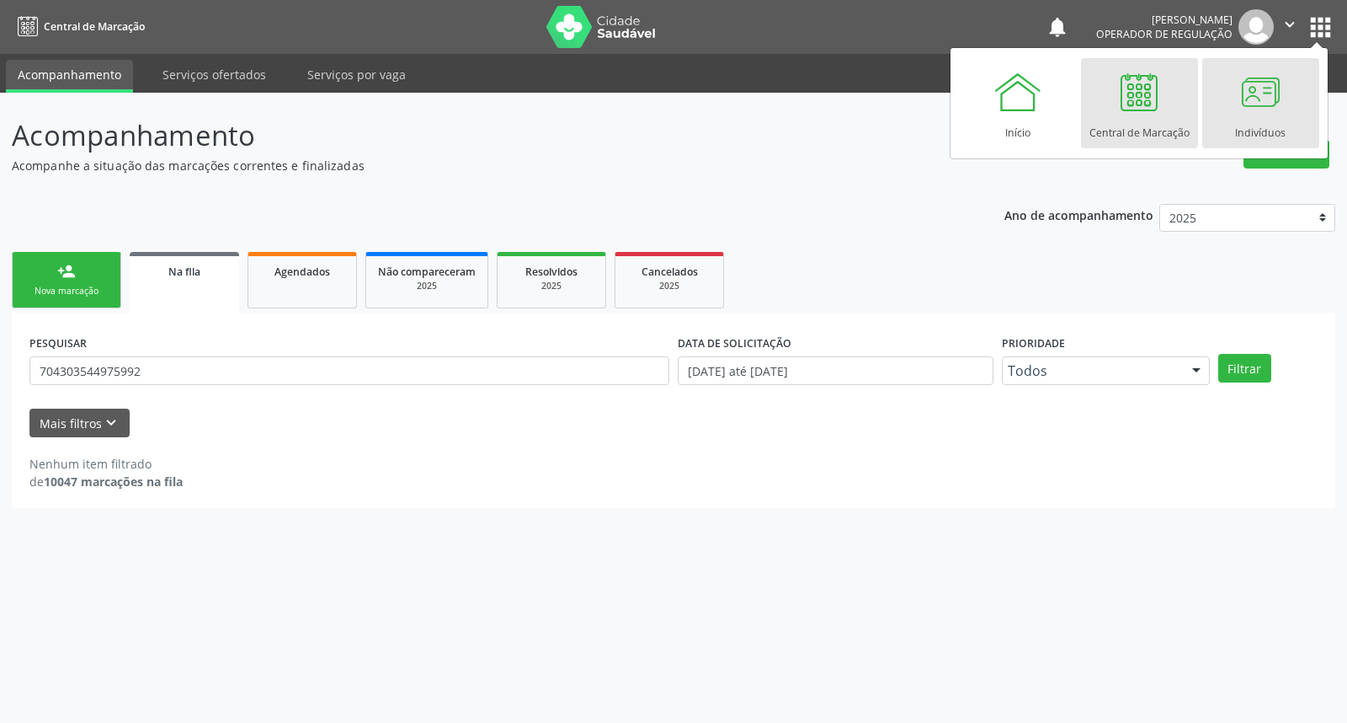
click at [1269, 108] on div at bounding box center [1260, 92] width 51 height 51
